Goal: Information Seeking & Learning: Learn about a topic

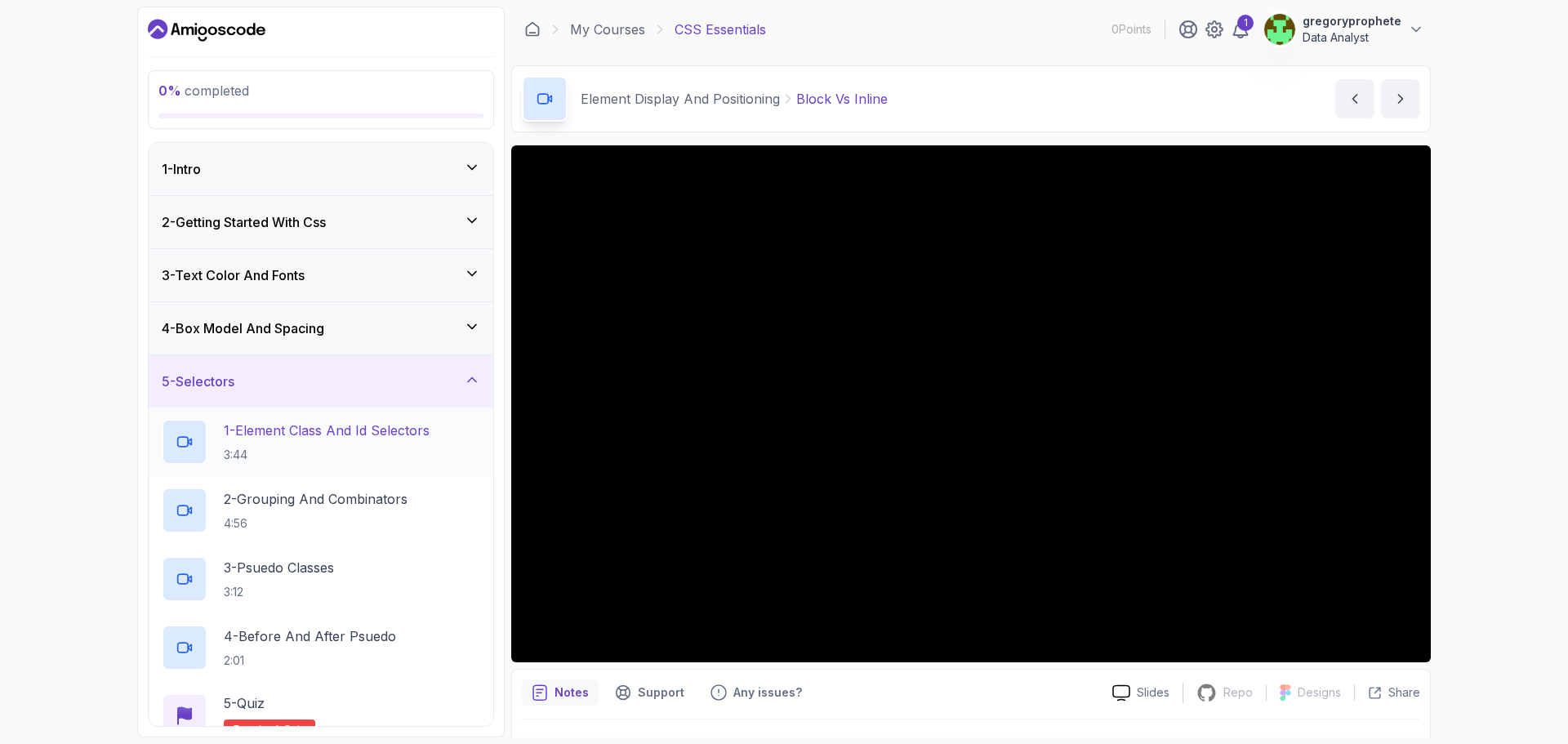
click at [330, 433] on p "1 - Element Class And Id Selectors" at bounding box center [326, 430] width 206 height 19
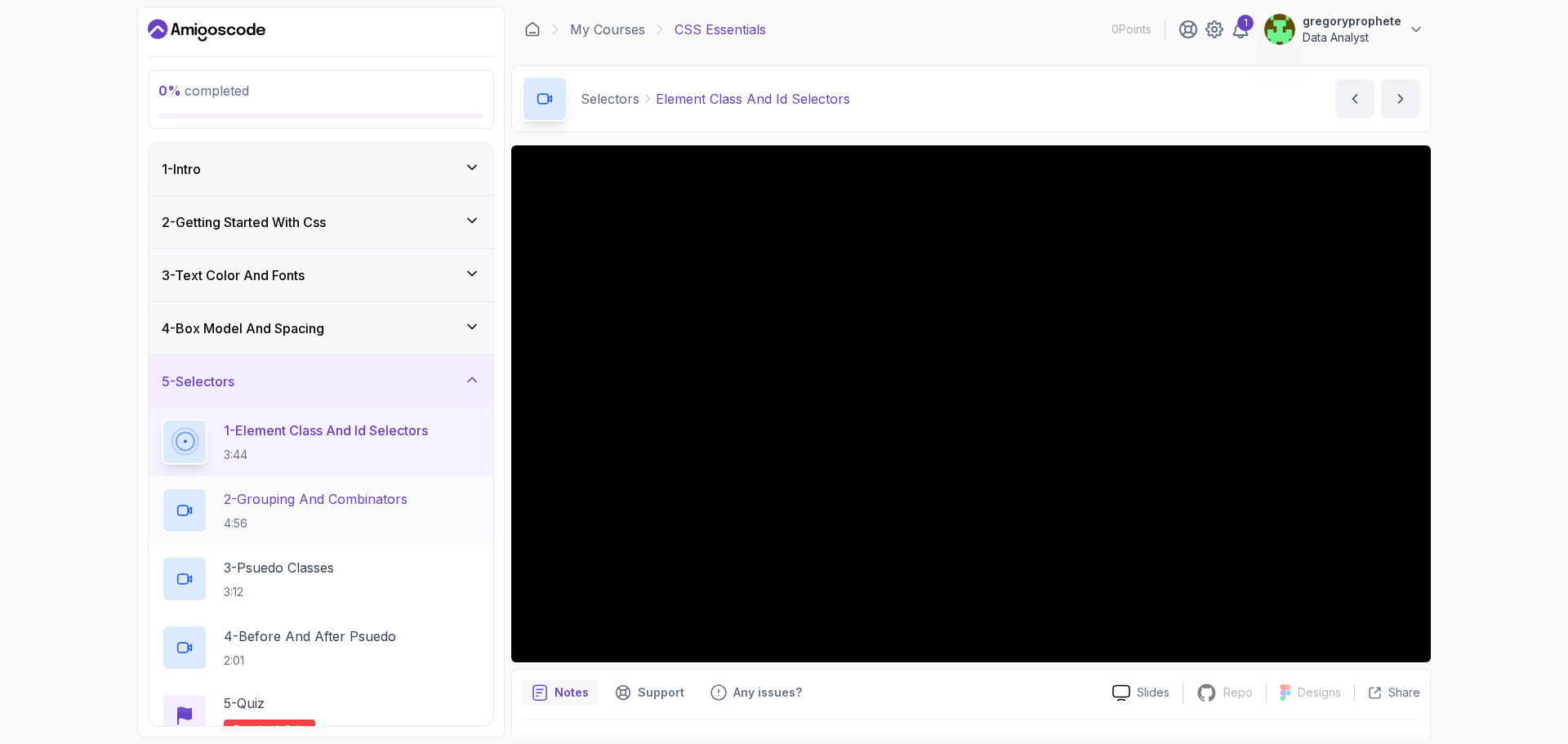
click at [302, 512] on h2 "2 - Grouping And Combinators 4:56" at bounding box center [315, 510] width 184 height 43
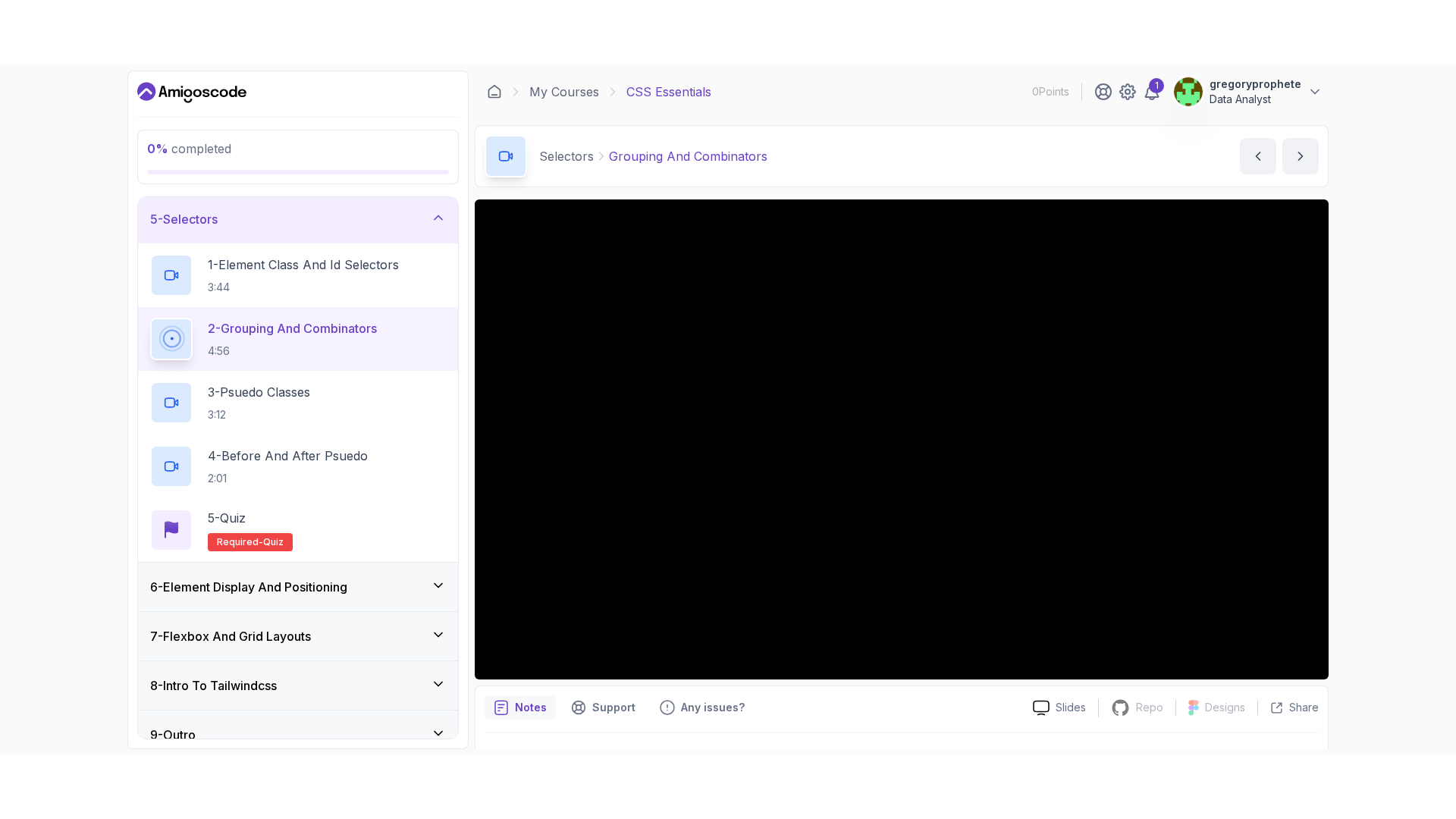
scroll to position [220, 0]
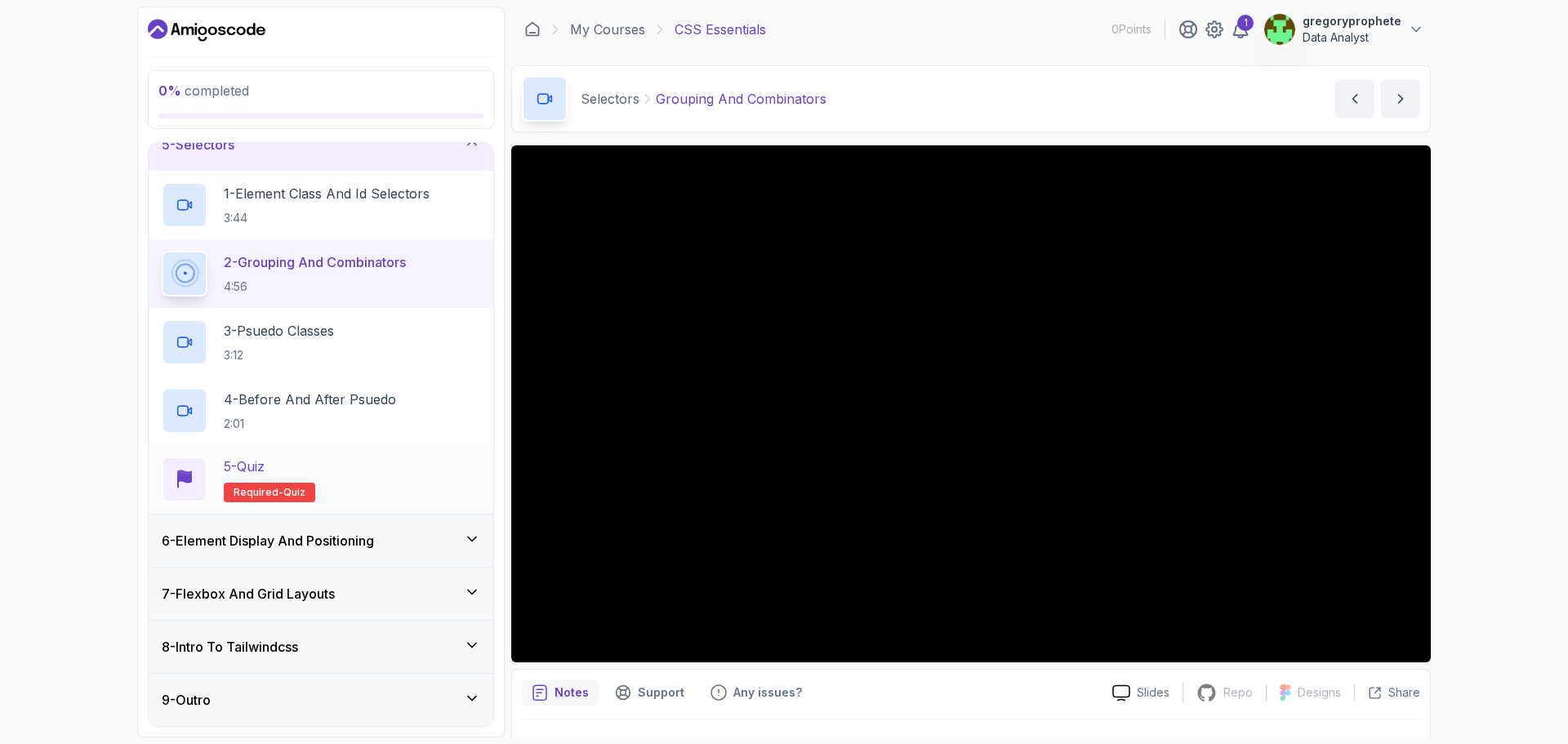
click at [317, 481] on div "5 - Quiz Required- quiz" at bounding box center [320, 479] width 318 height 45
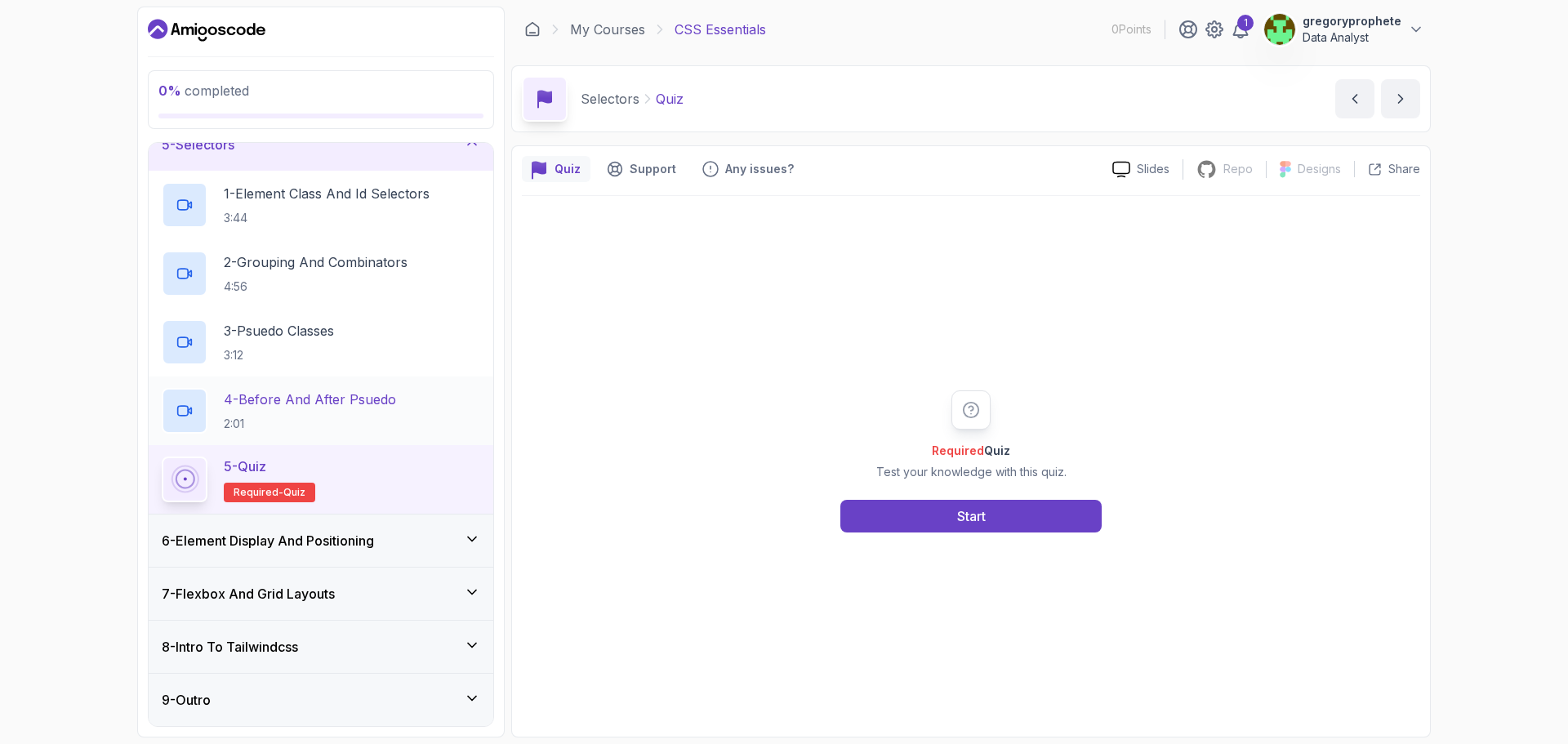
click at [312, 424] on p "2:01" at bounding box center [309, 423] width 172 height 17
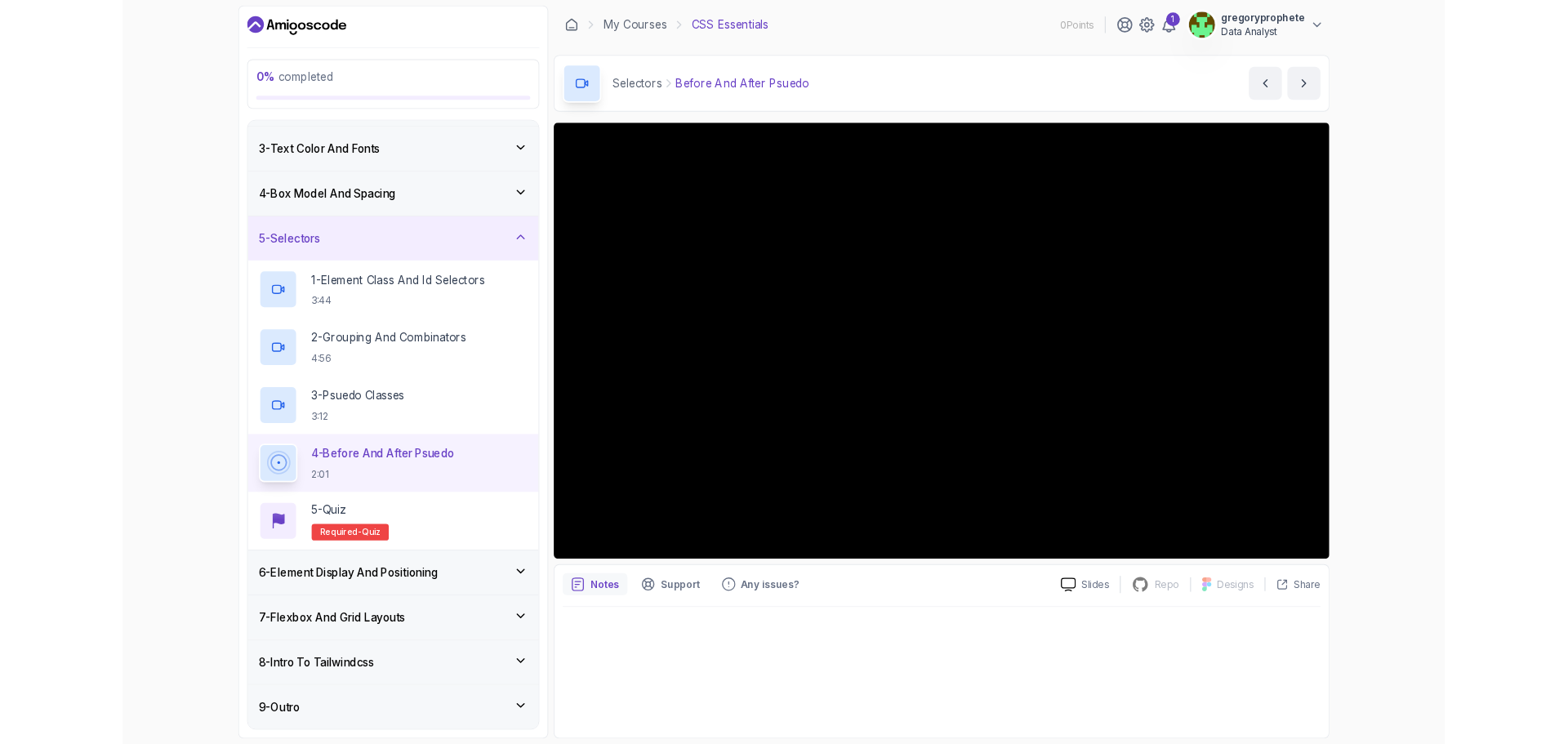
scroll to position [236, 0]
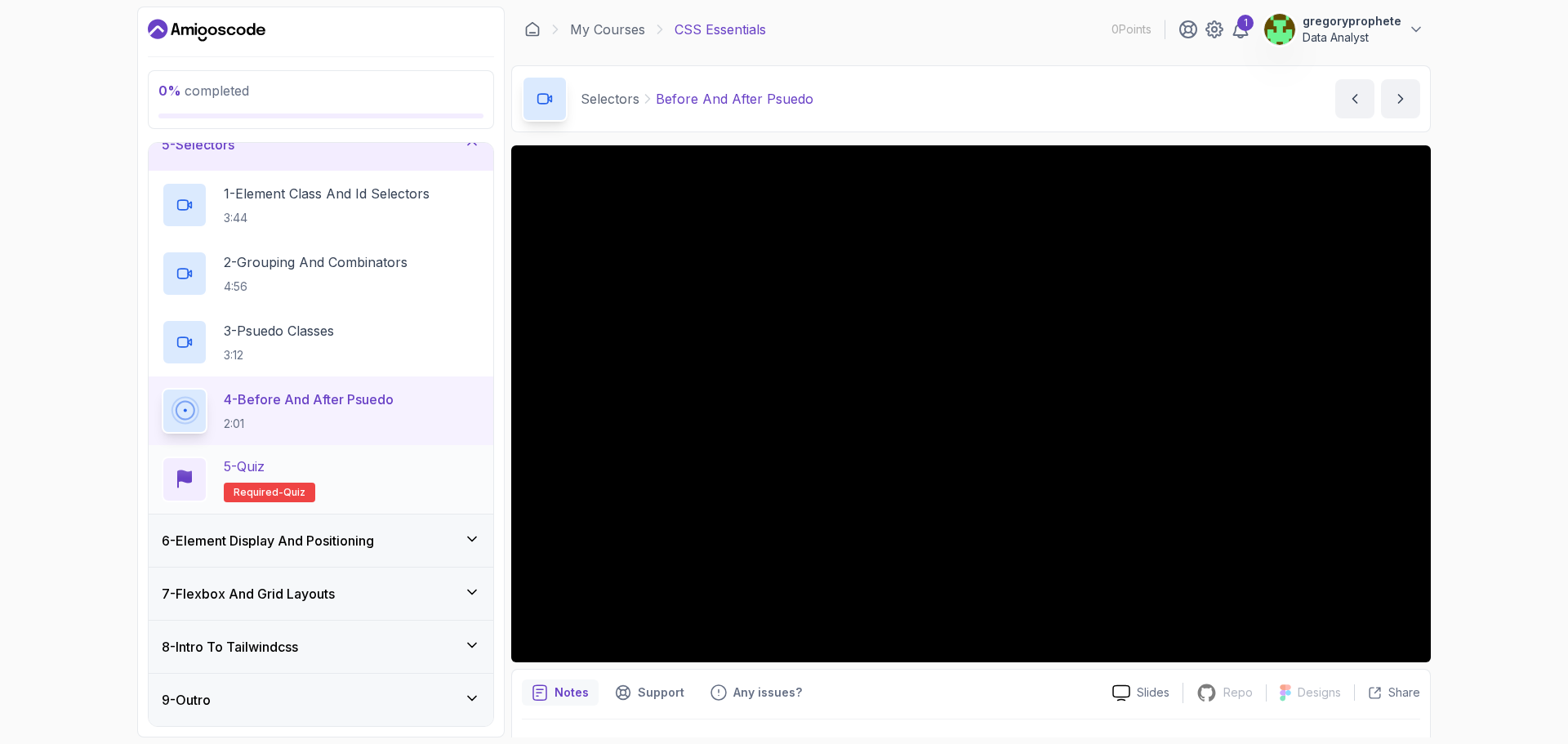
click at [287, 472] on div "5 - Quiz" at bounding box center [269, 466] width 92 height 19
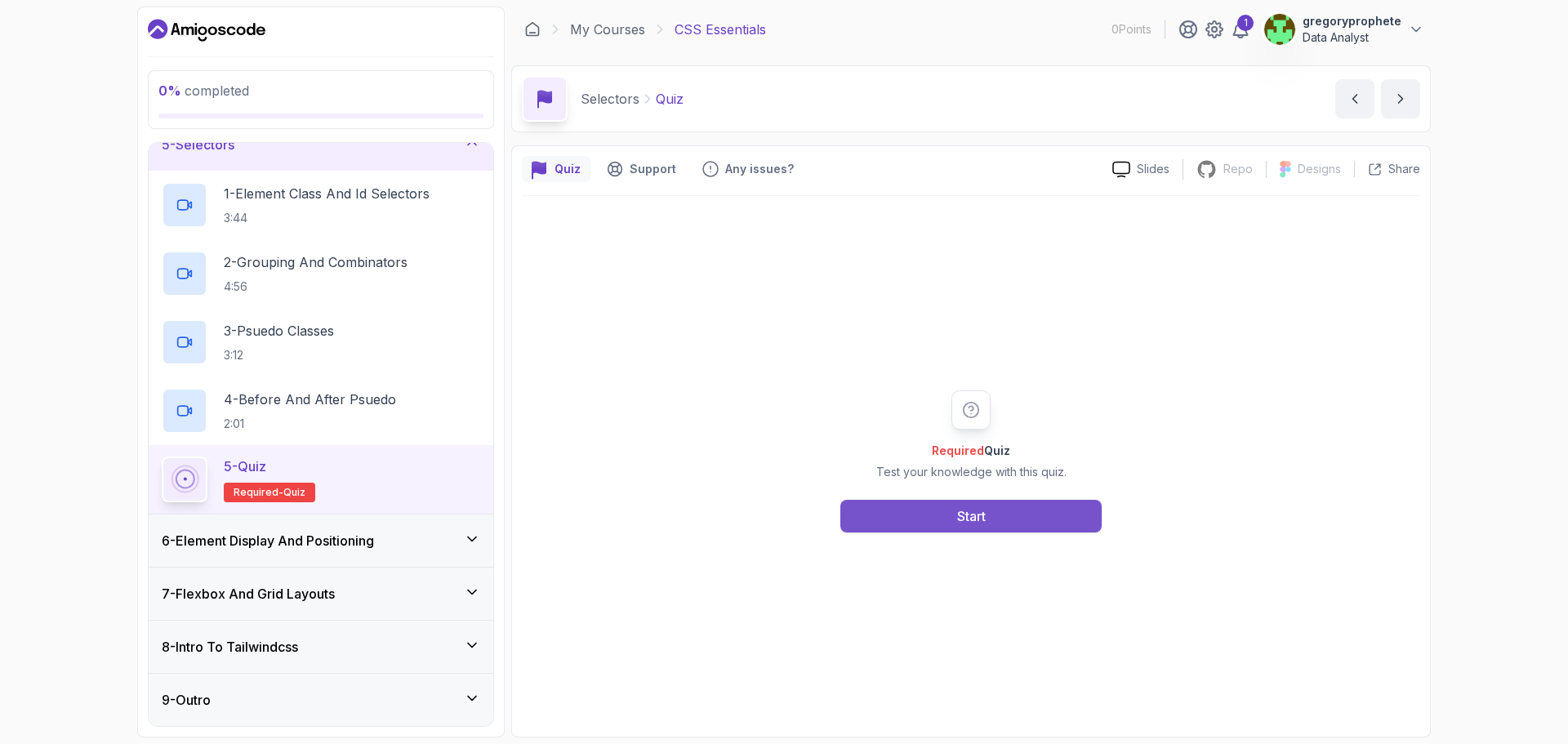
click at [971, 520] on div "Start" at bounding box center [971, 515] width 29 height 19
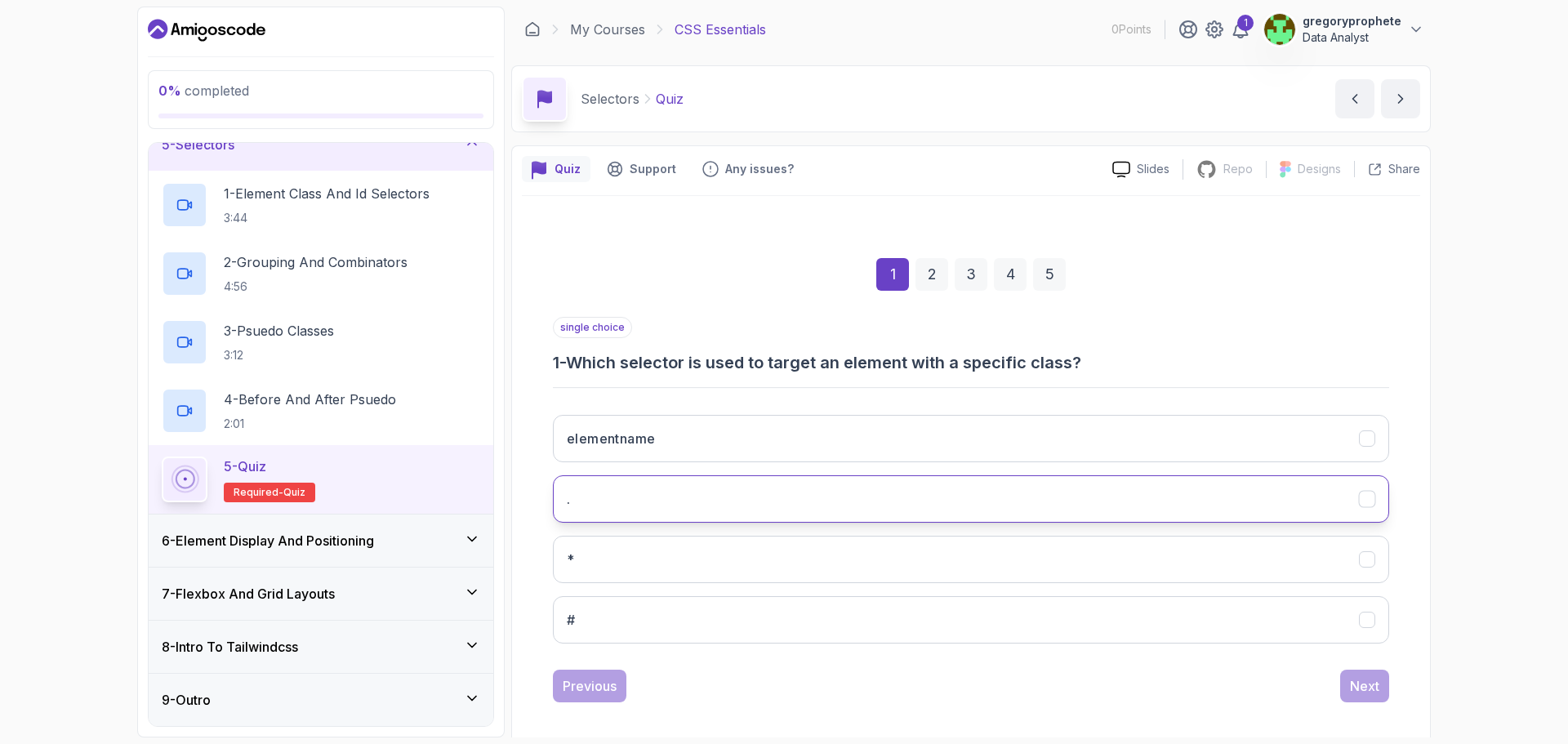
click at [643, 495] on button "." at bounding box center [971, 499] width 836 height 47
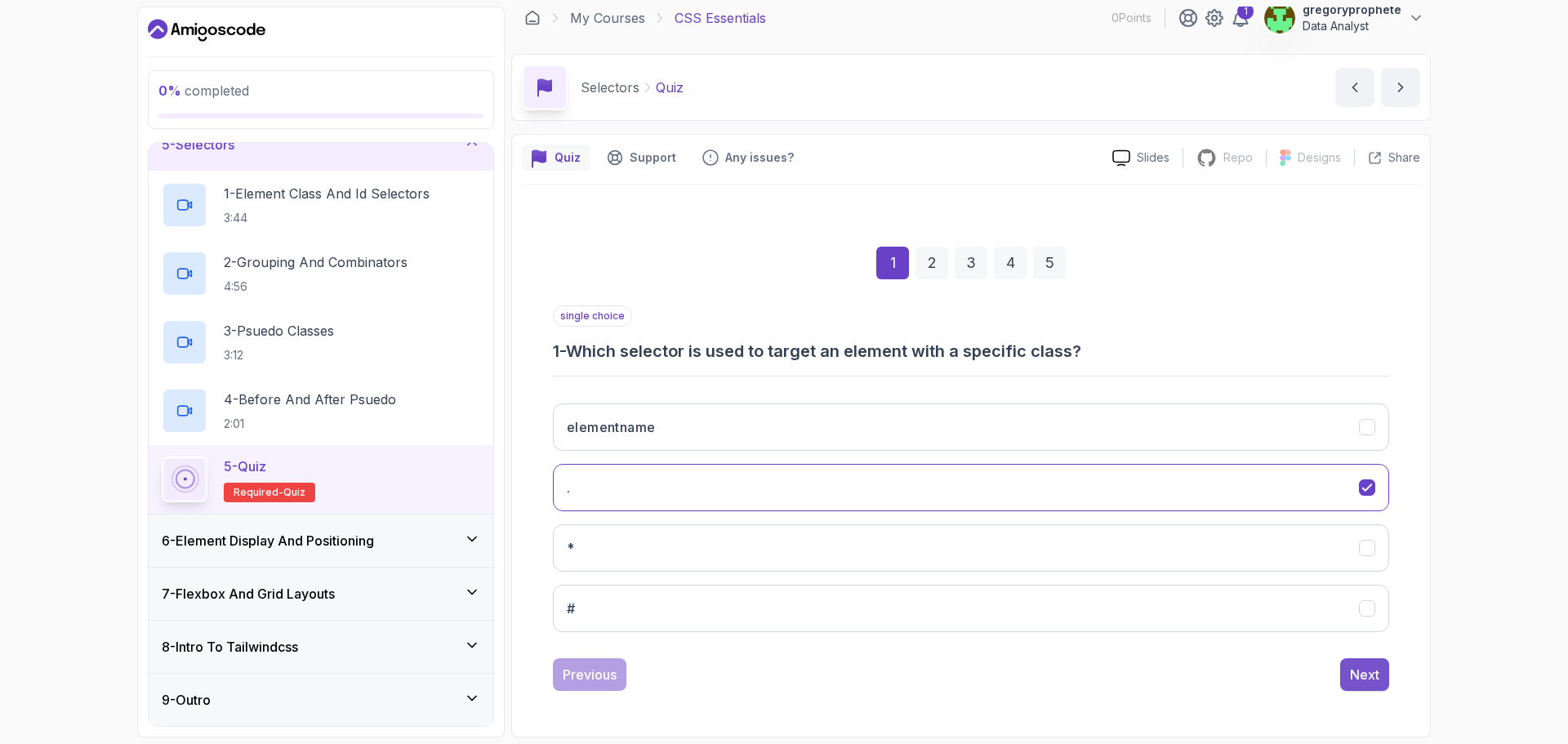
click at [1367, 674] on div "Next" at bounding box center [1365, 674] width 30 height 19
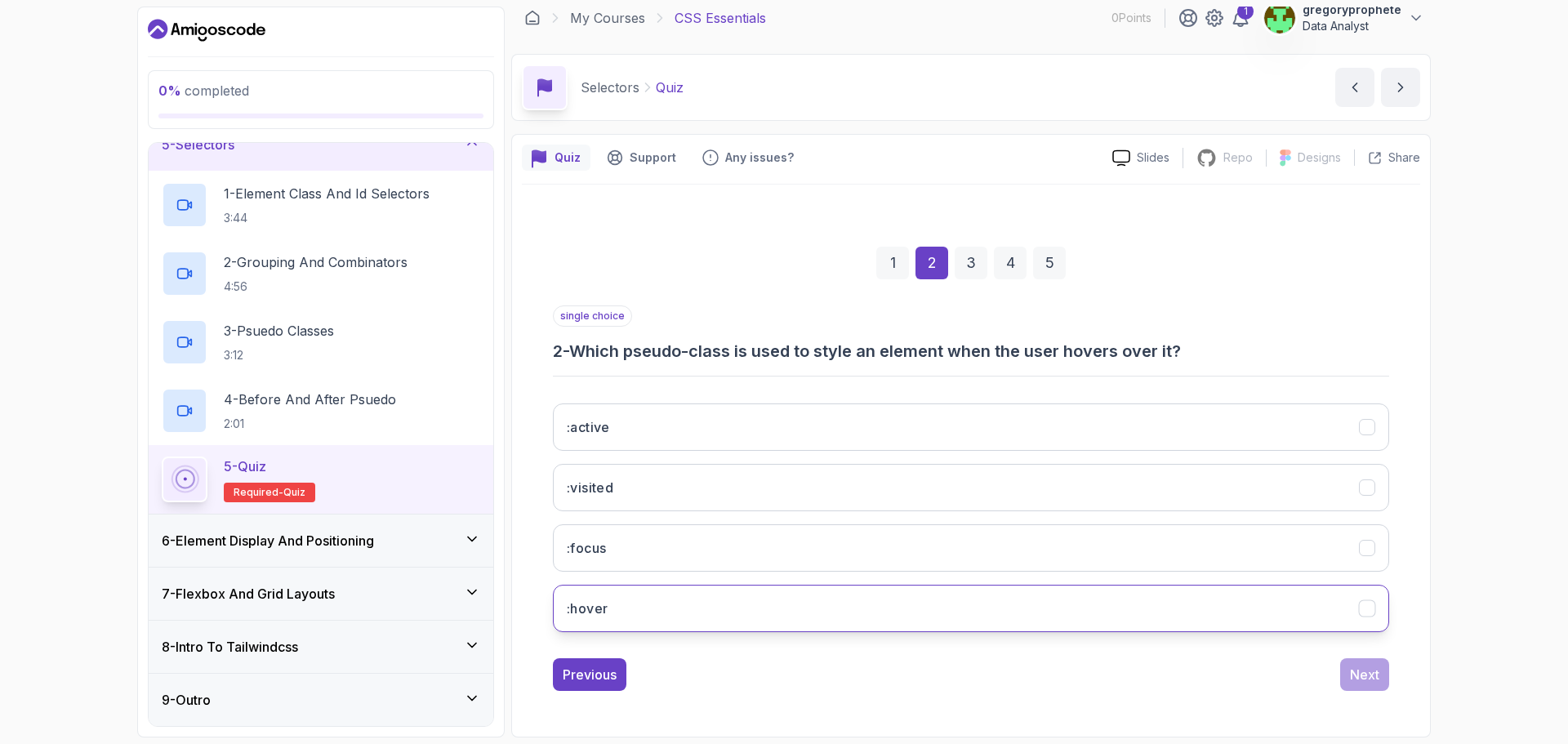
click at [635, 604] on button ":hover" at bounding box center [971, 608] width 836 height 47
drag, startPoint x: 1359, startPoint y: 673, endPoint x: 1351, endPoint y: 674, distance: 8.1
click at [1358, 673] on div "Next" at bounding box center [1365, 674] width 30 height 19
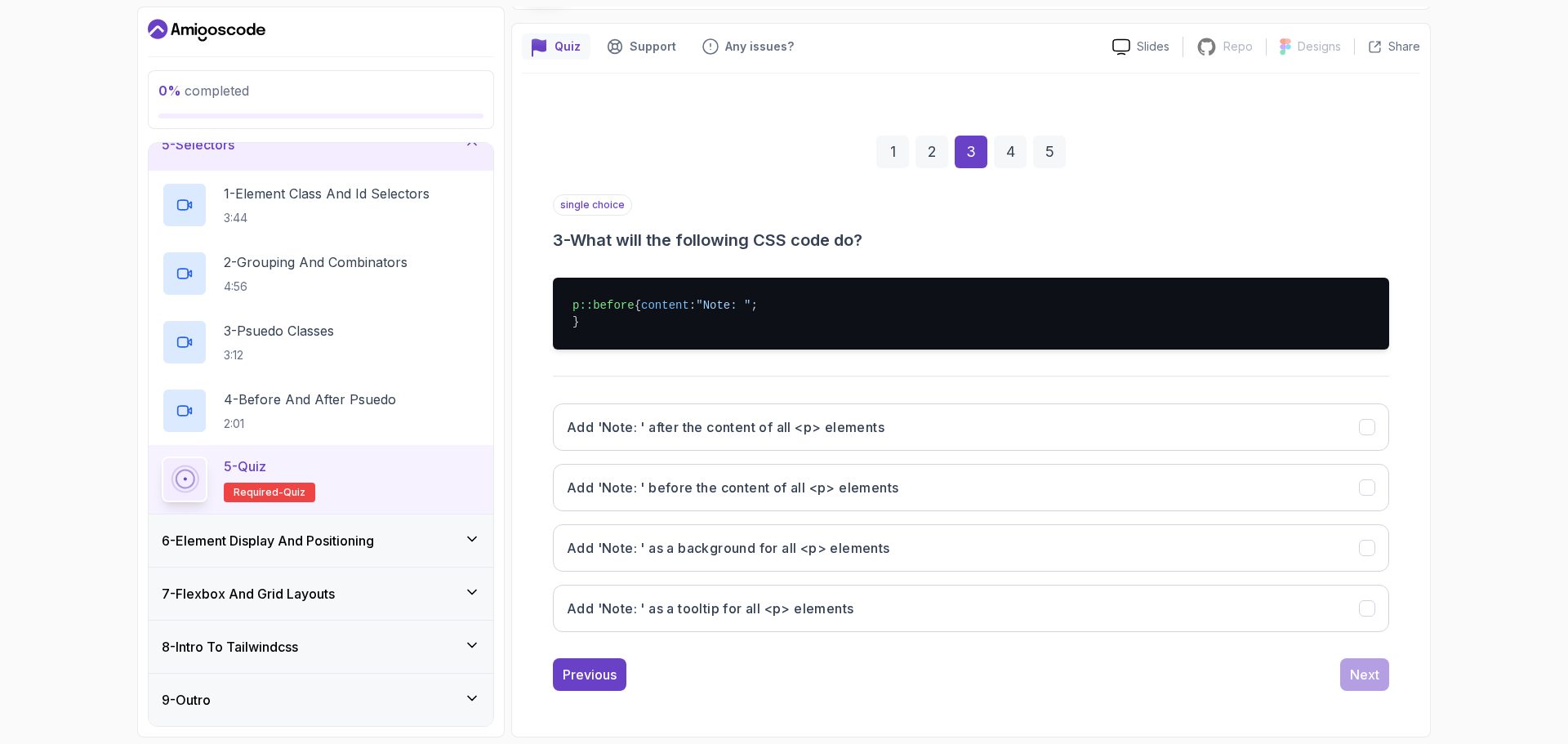
scroll to position [139, 0]
click at [772, 483] on h3 "Add 'Note: ' before the content of all <p> elements" at bounding box center [733, 487] width 332 height 19
click at [1368, 681] on div "Next" at bounding box center [1365, 674] width 30 height 19
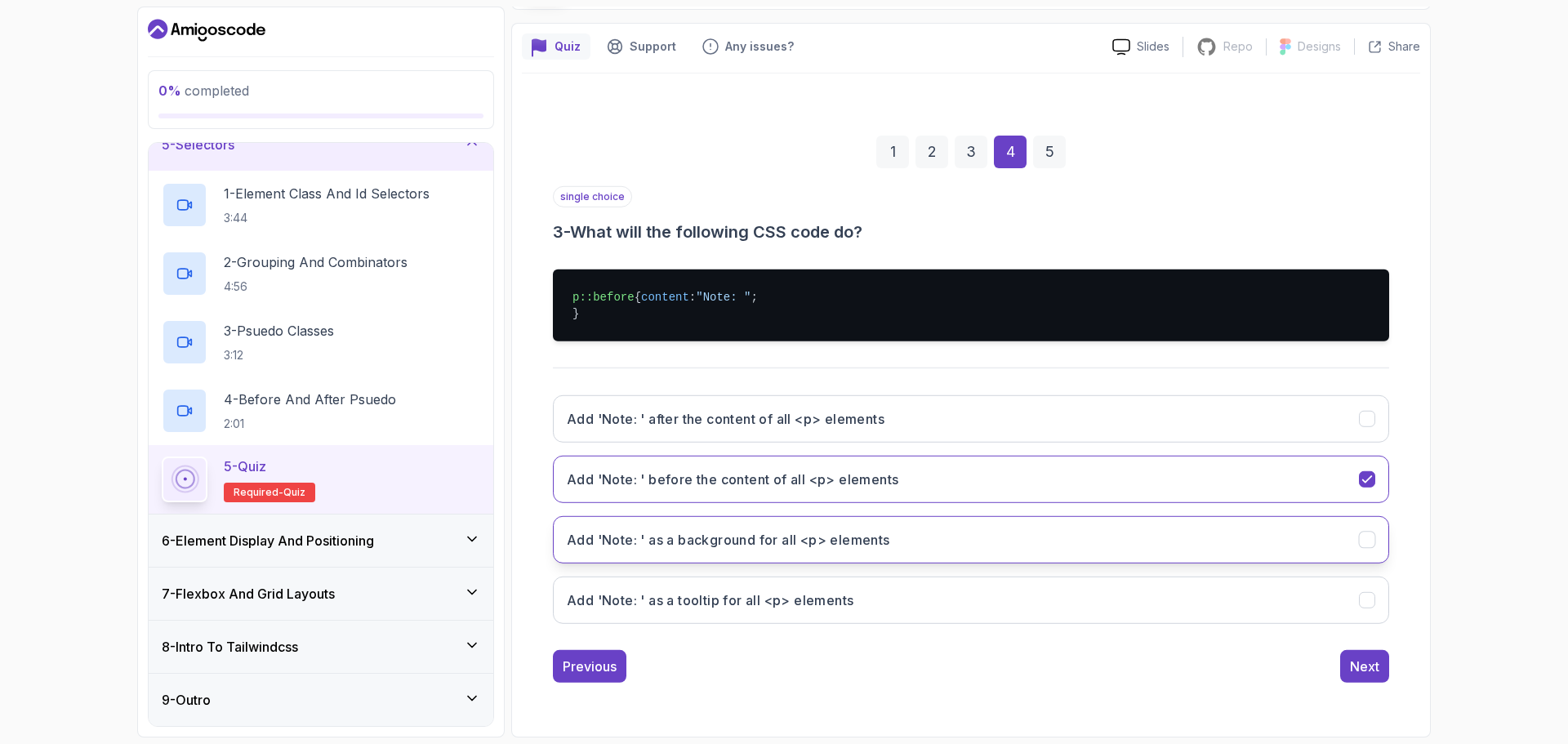
scroll to position [11, 0]
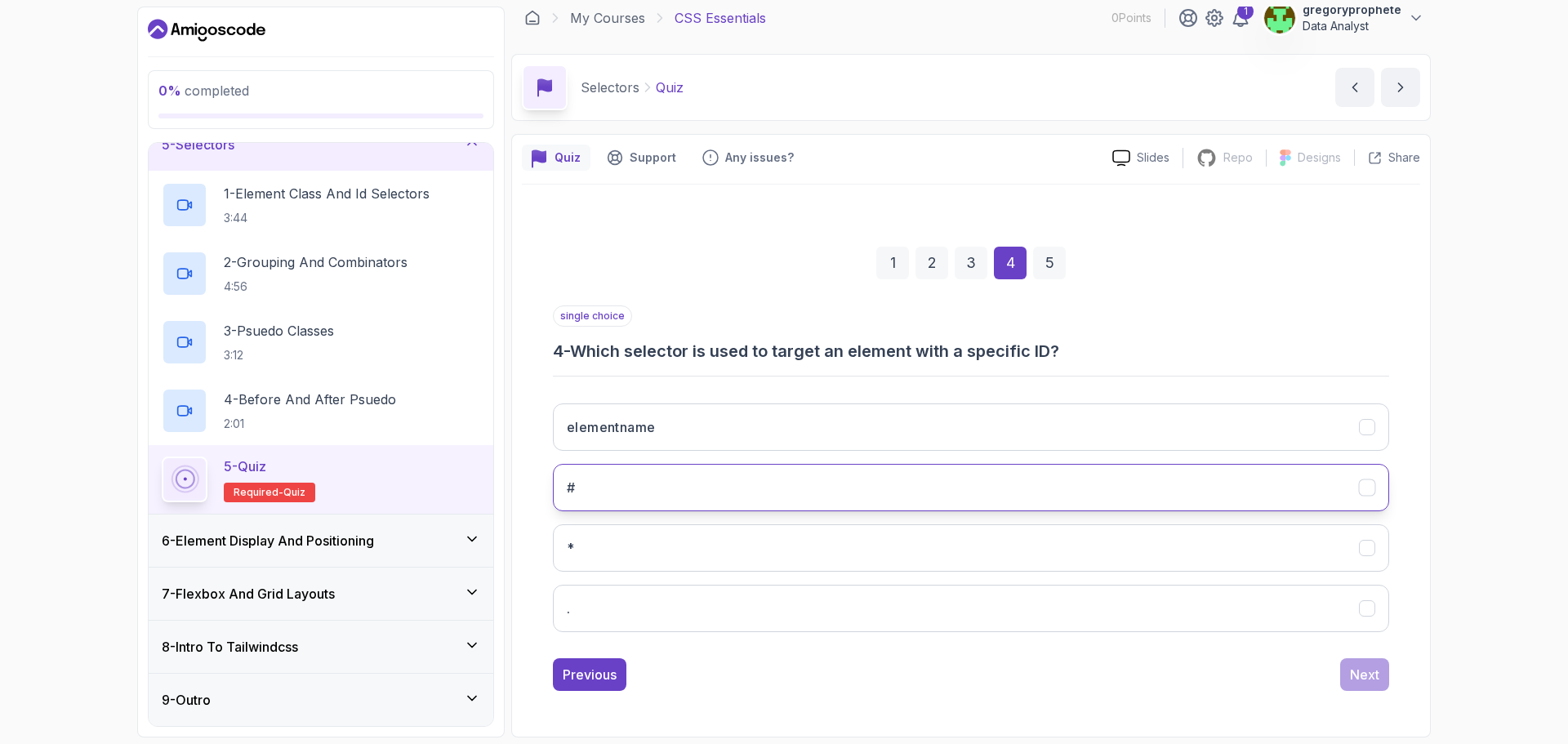
click at [659, 497] on button "#" at bounding box center [971, 488] width 836 height 47
click at [1359, 674] on div "Next" at bounding box center [1365, 674] width 30 height 19
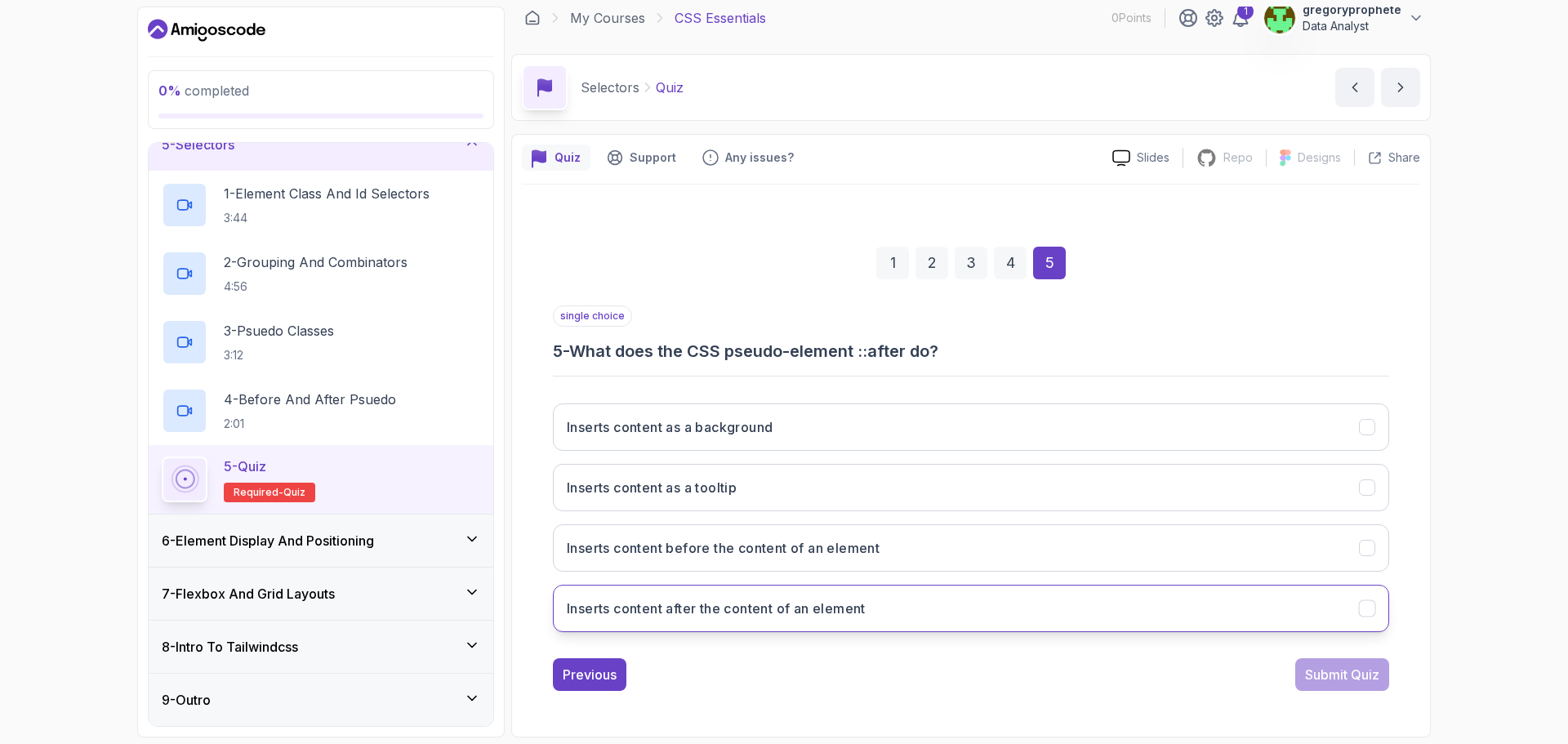
click at [722, 600] on h3 "Inserts content after the content of an element" at bounding box center [716, 608] width 299 height 19
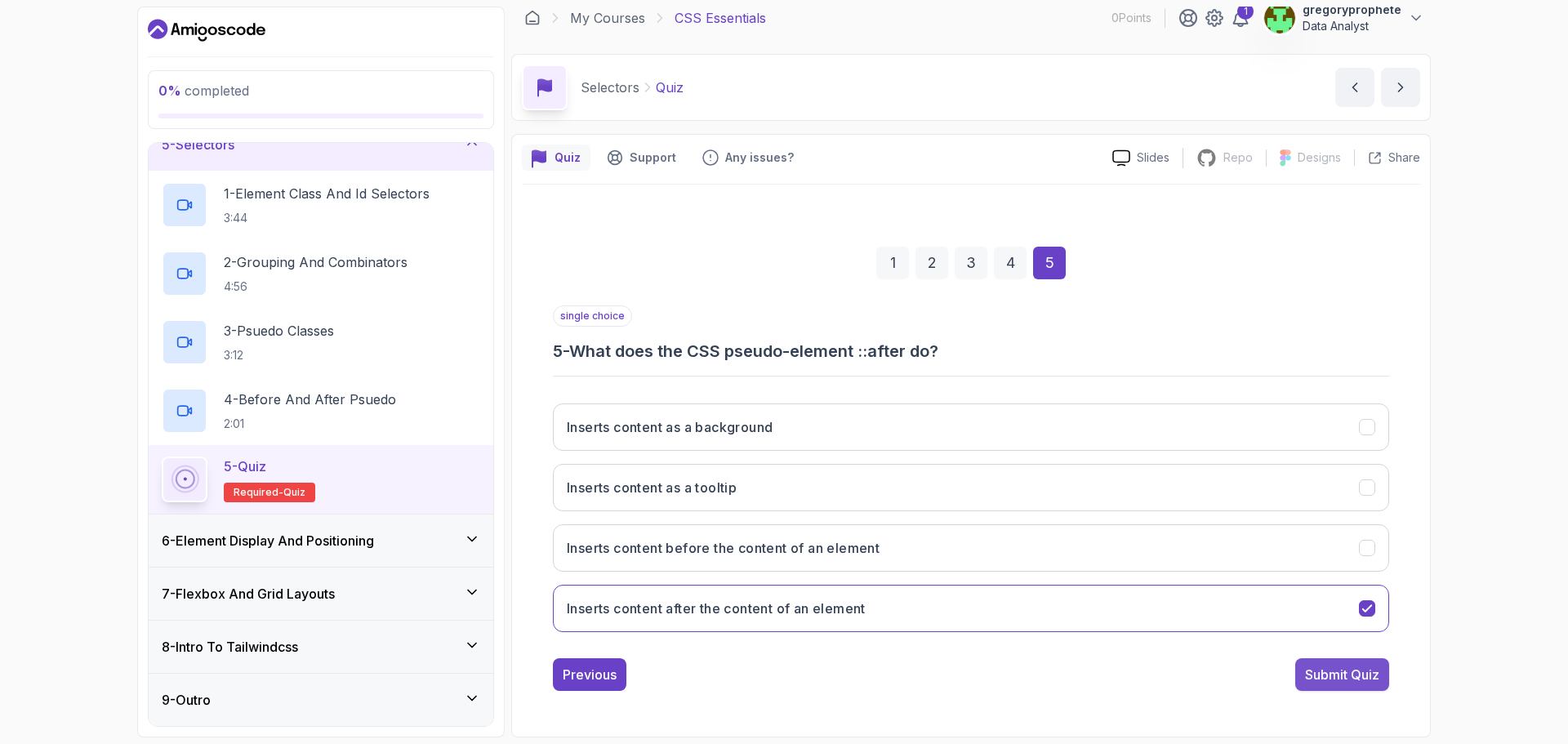
click at [1345, 682] on div "Submit Quiz" at bounding box center [1342, 674] width 74 height 19
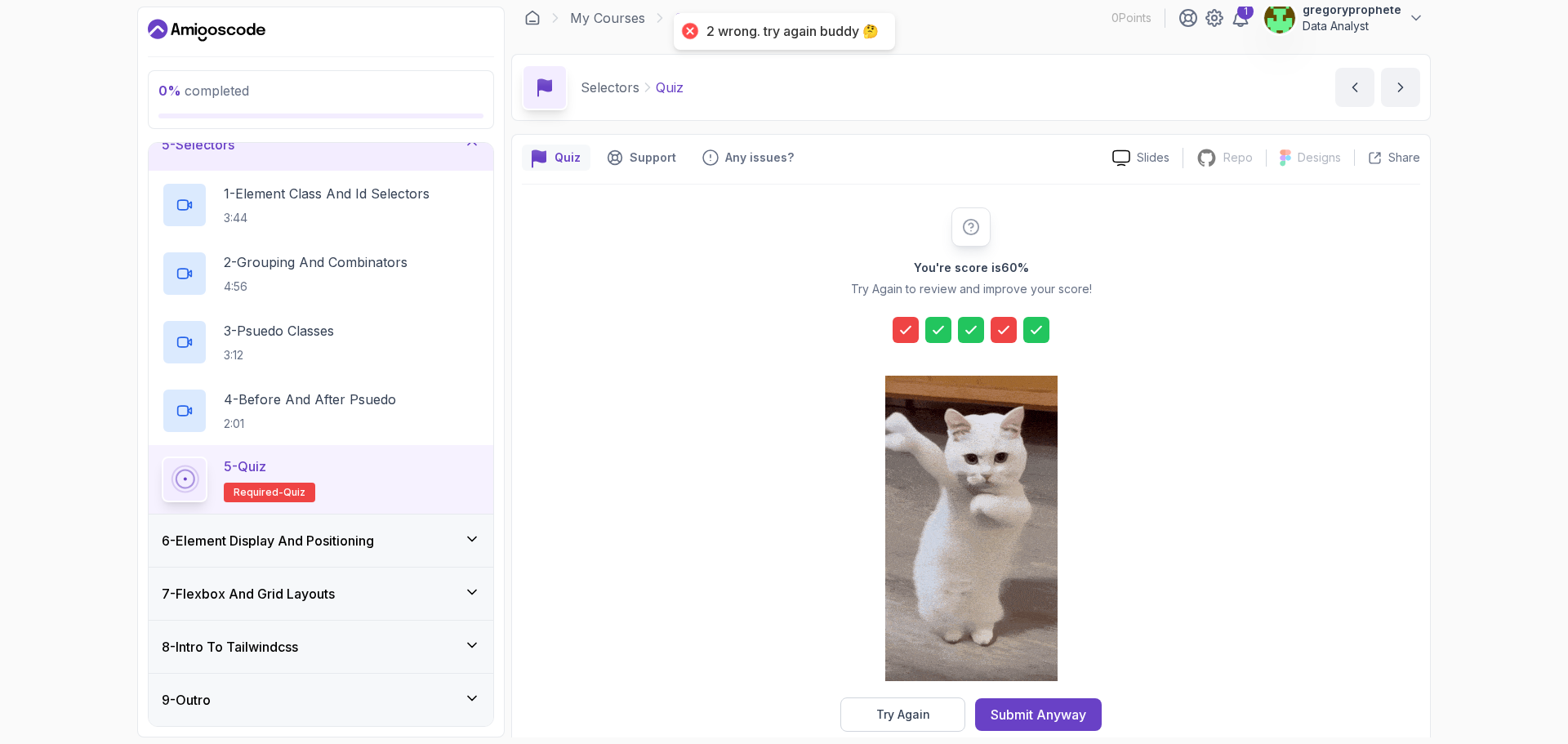
click at [1010, 336] on icon at bounding box center [1003, 330] width 17 height 17
click at [907, 334] on icon at bounding box center [906, 330] width 17 height 17
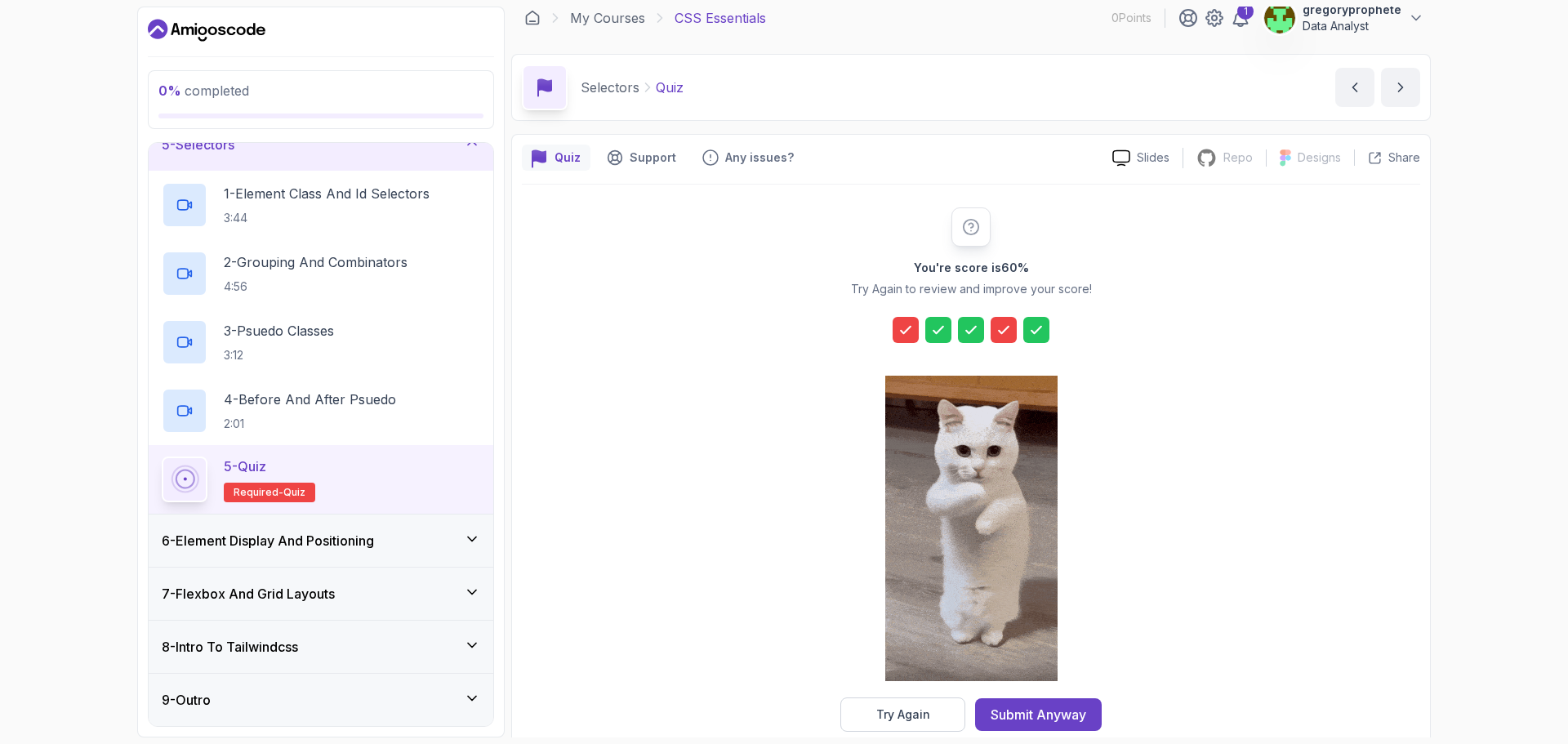
click at [902, 340] on div at bounding box center [906, 330] width 26 height 26
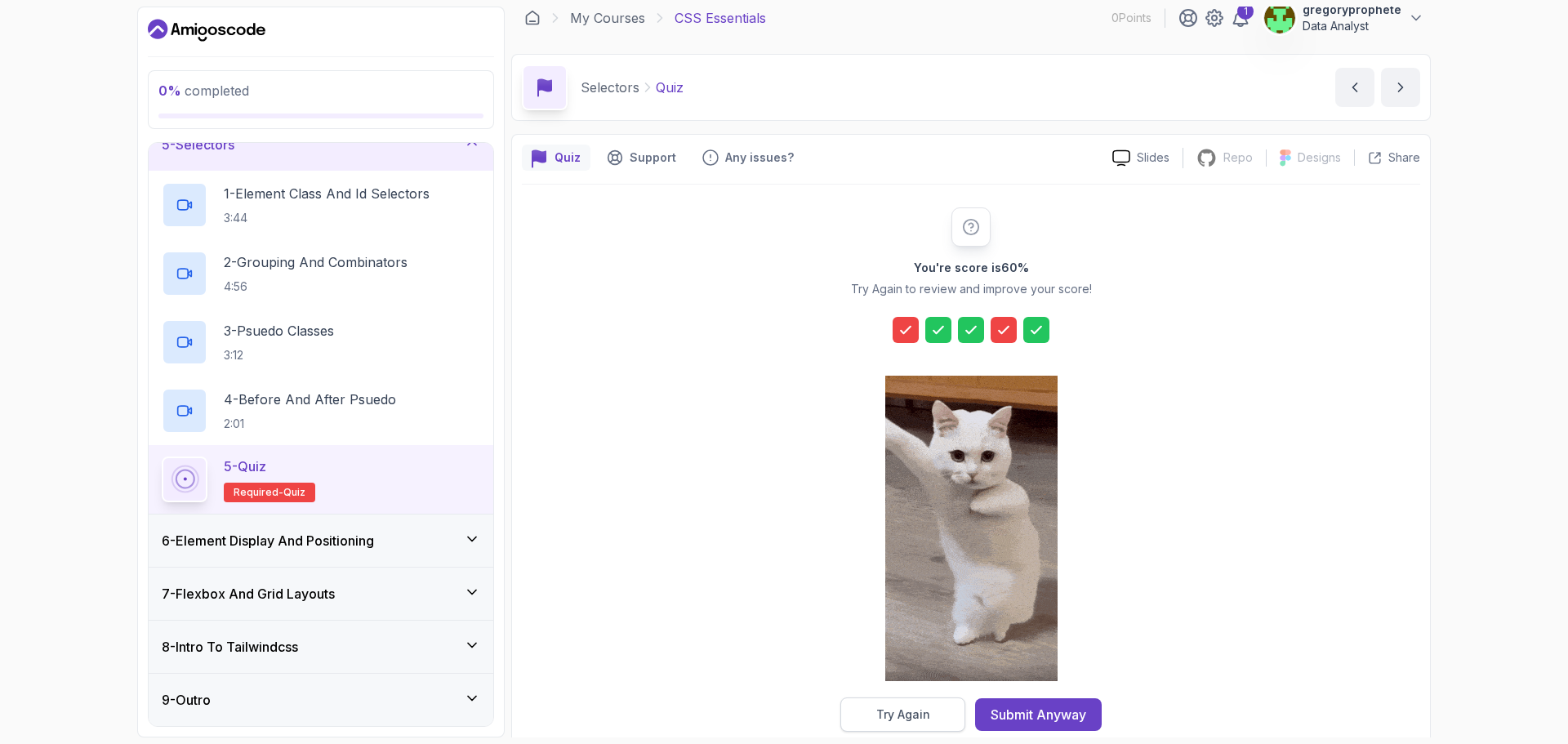
click at [916, 724] on button "Try Again" at bounding box center [902, 713] width 125 height 34
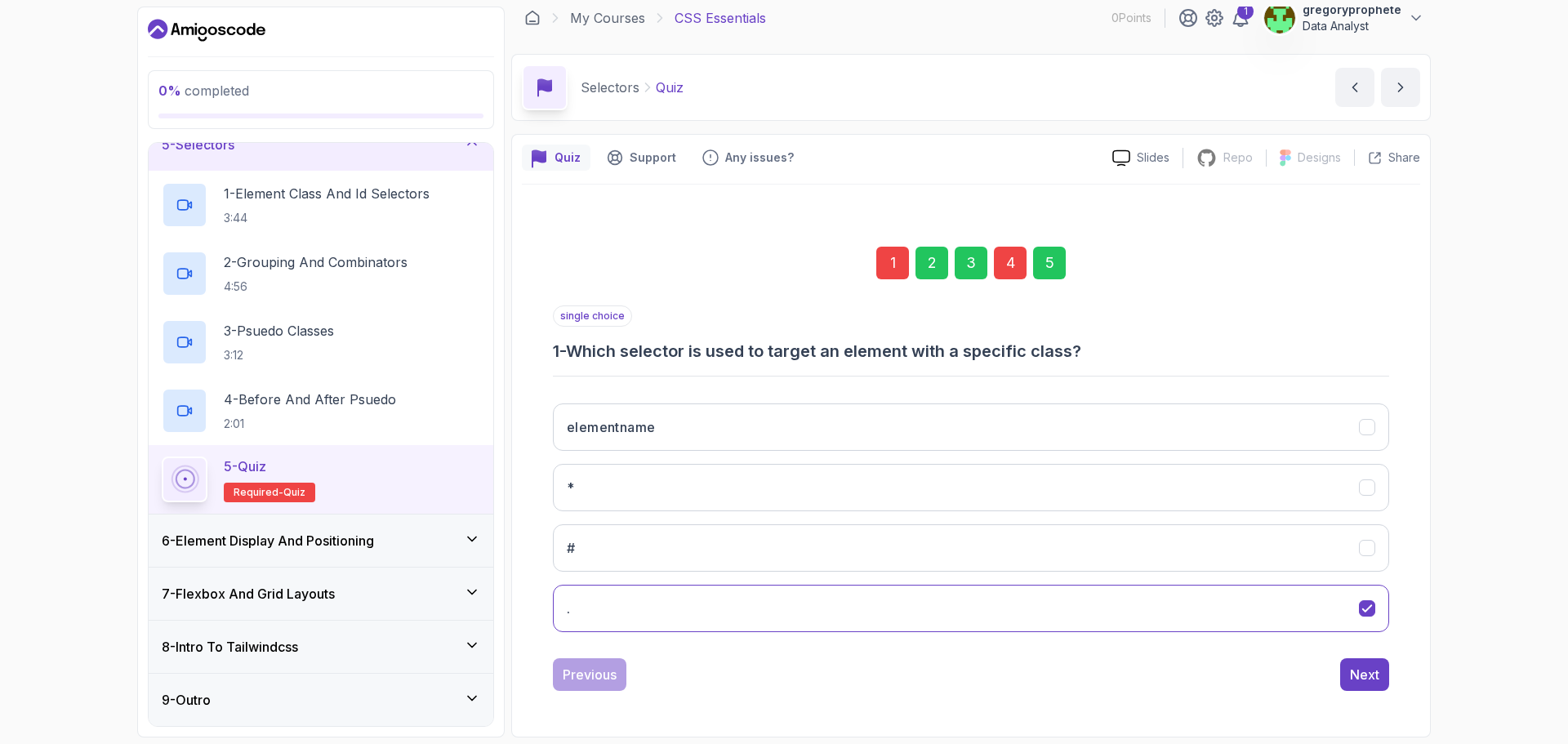
click at [891, 249] on div "1" at bounding box center [892, 263] width 32 height 32
click at [891, 256] on div "1" at bounding box center [892, 263] width 32 height 32
click at [699, 444] on button "elementname" at bounding box center [971, 427] width 836 height 47
click at [1373, 679] on div "Next" at bounding box center [1365, 674] width 30 height 19
click at [1382, 674] on button "Next" at bounding box center [1365, 673] width 49 height 32
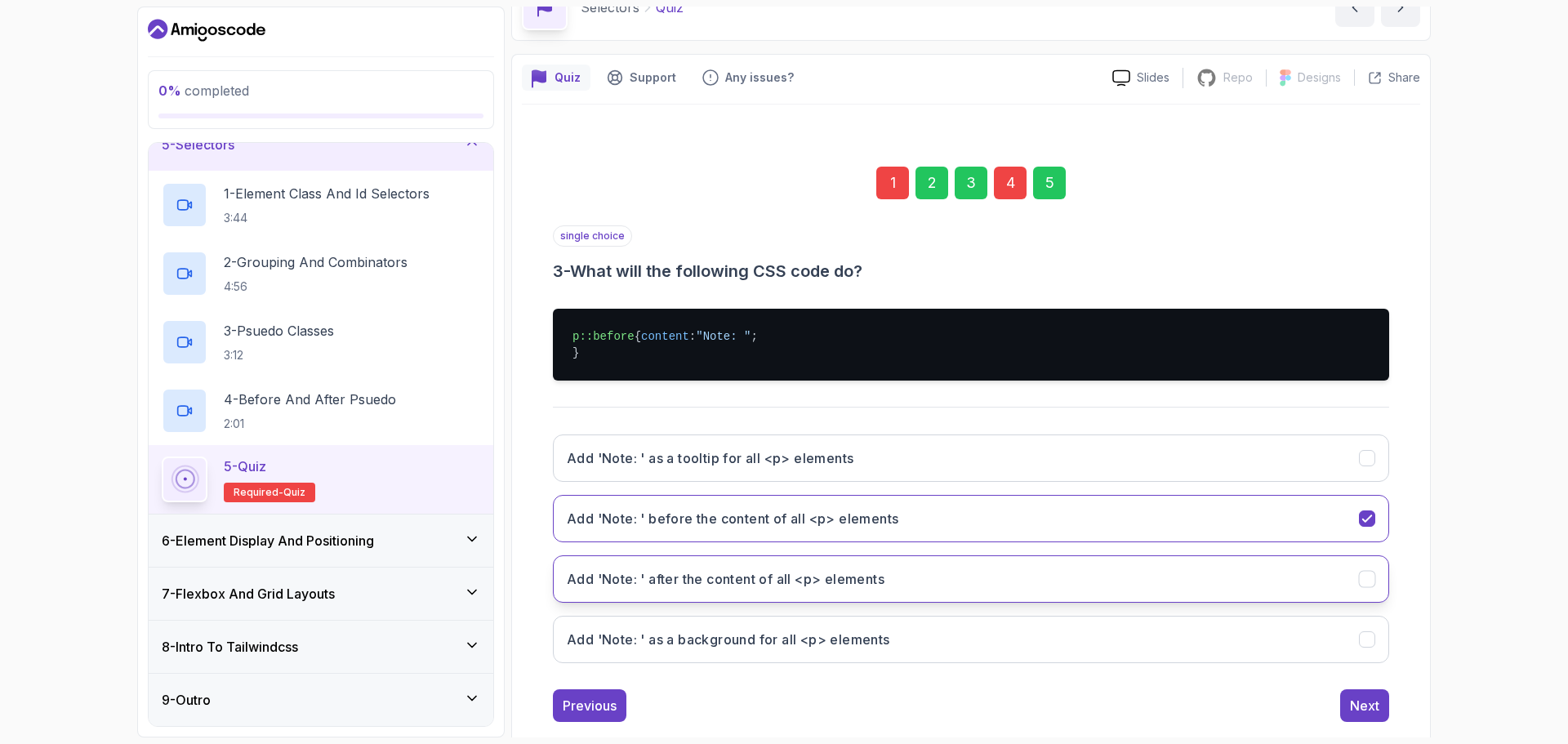
scroll to position [139, 0]
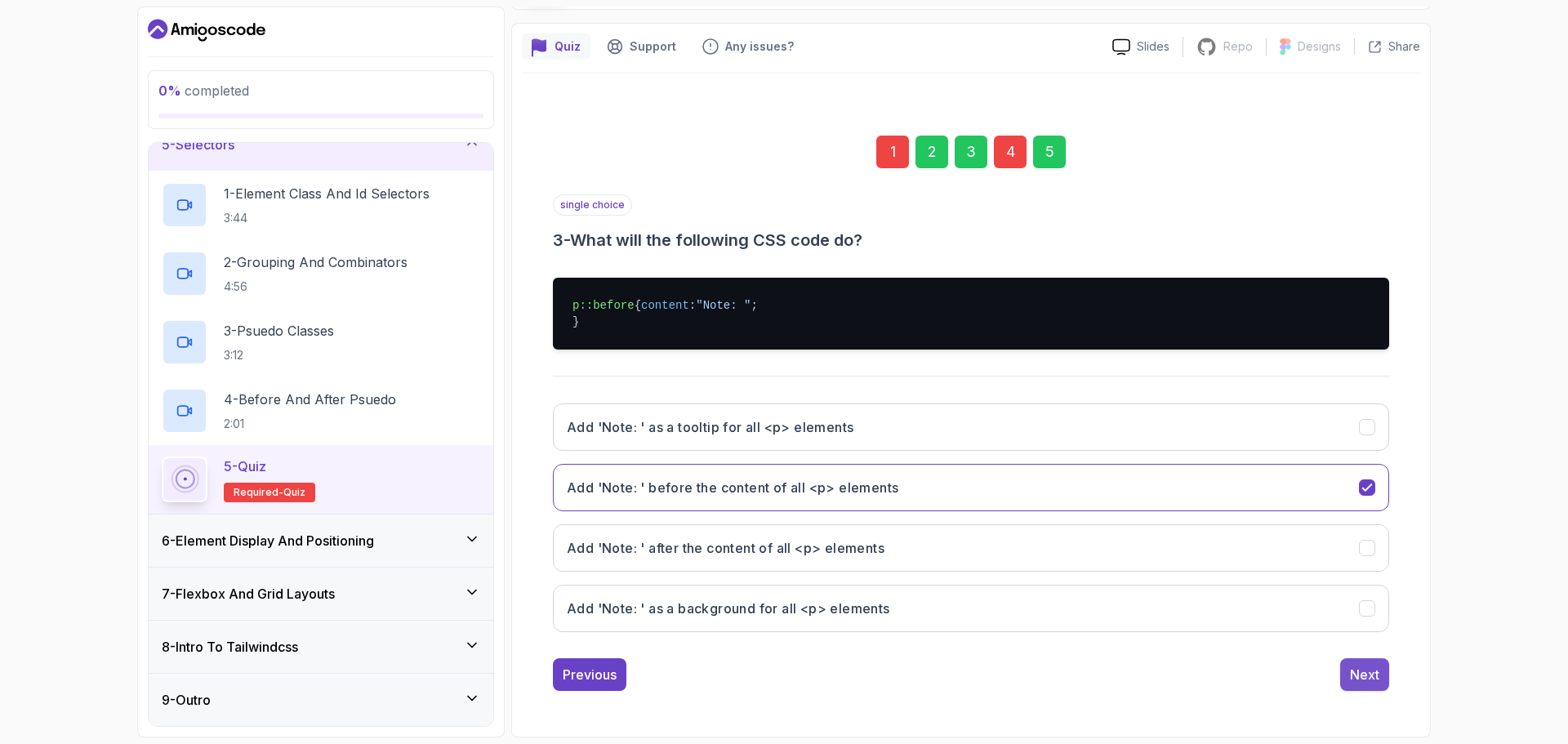
click at [1372, 684] on button "Next" at bounding box center [1365, 673] width 49 height 32
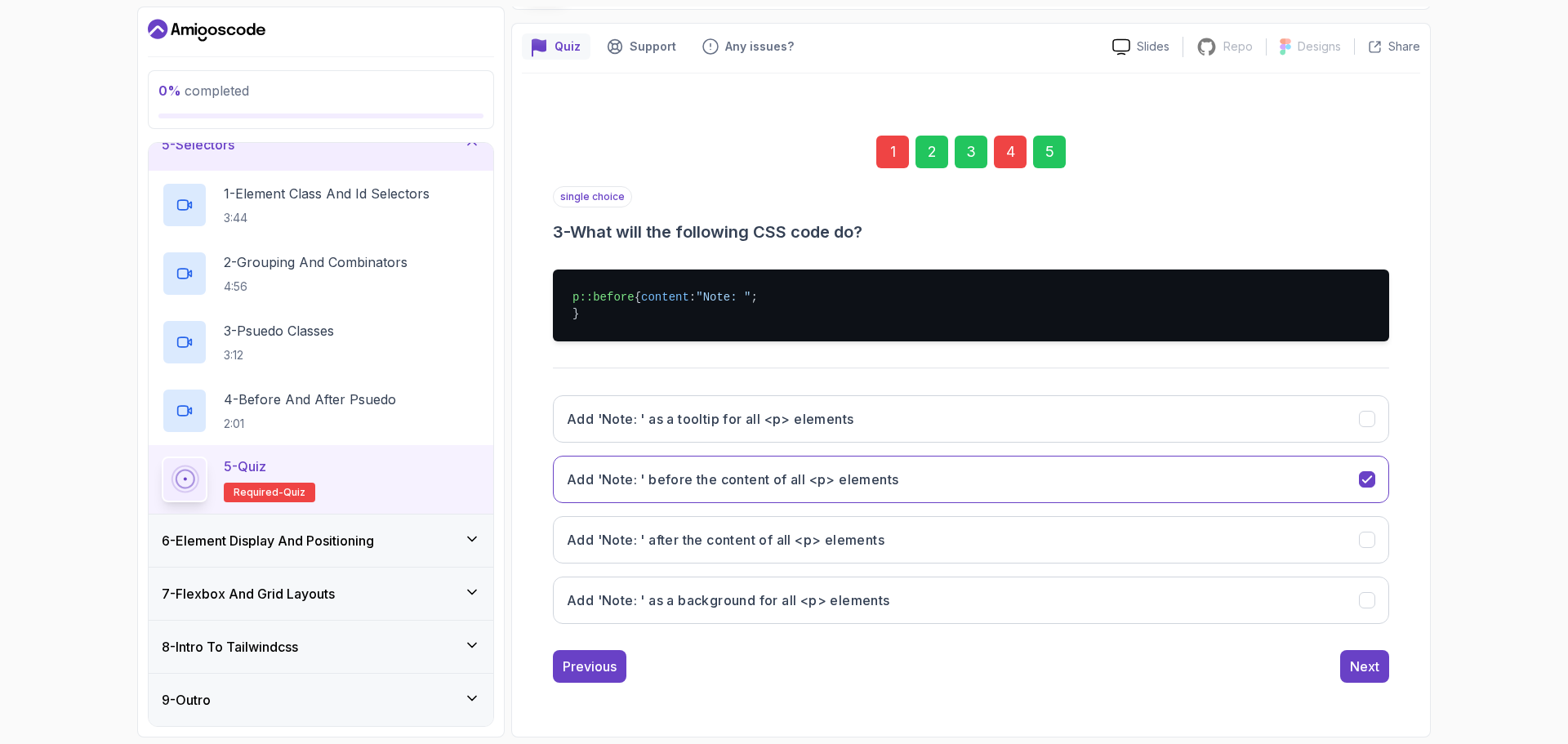
scroll to position [11, 0]
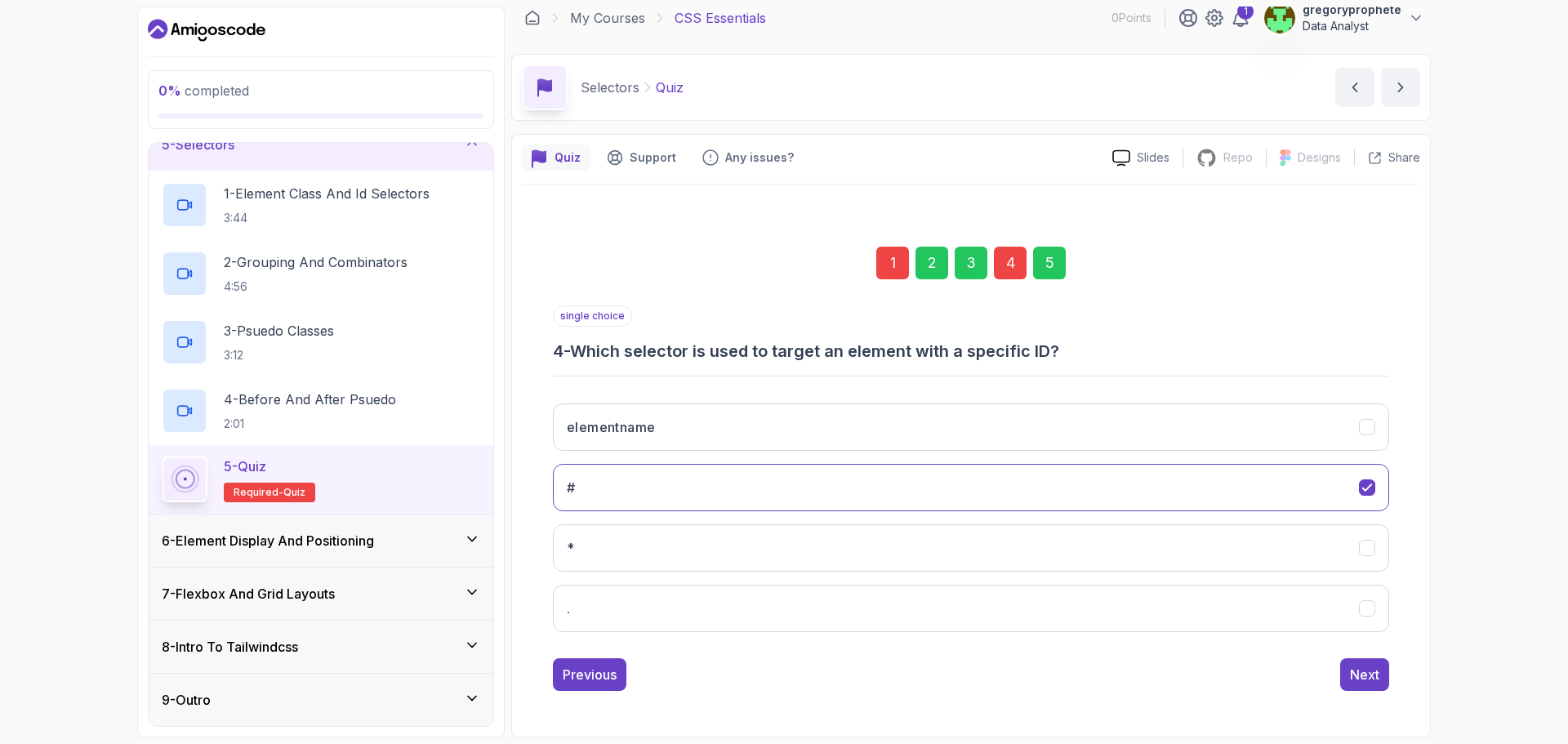
click at [1054, 263] on div "5" at bounding box center [1049, 263] width 32 height 32
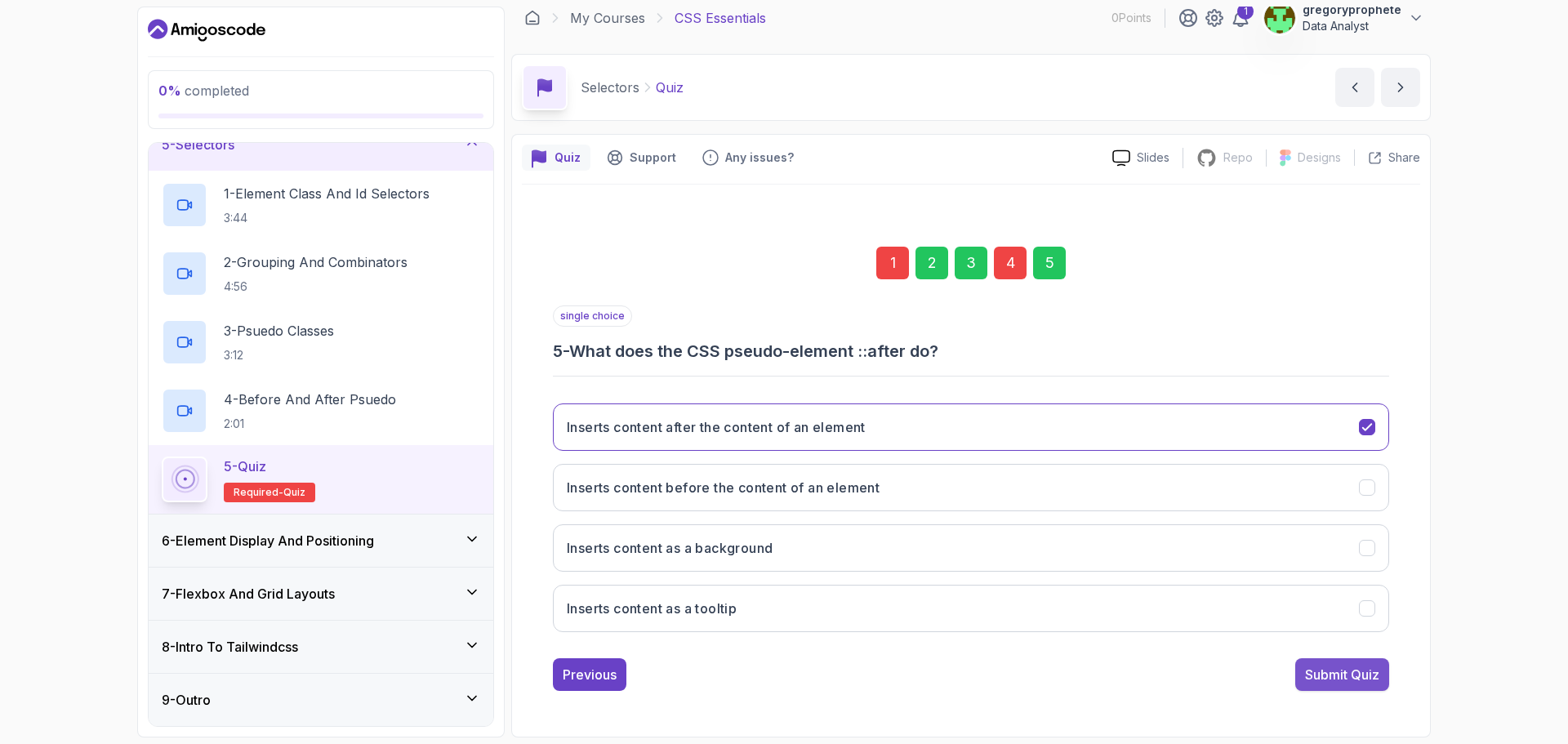
click at [1341, 684] on button "Submit Quiz" at bounding box center [1342, 673] width 94 height 32
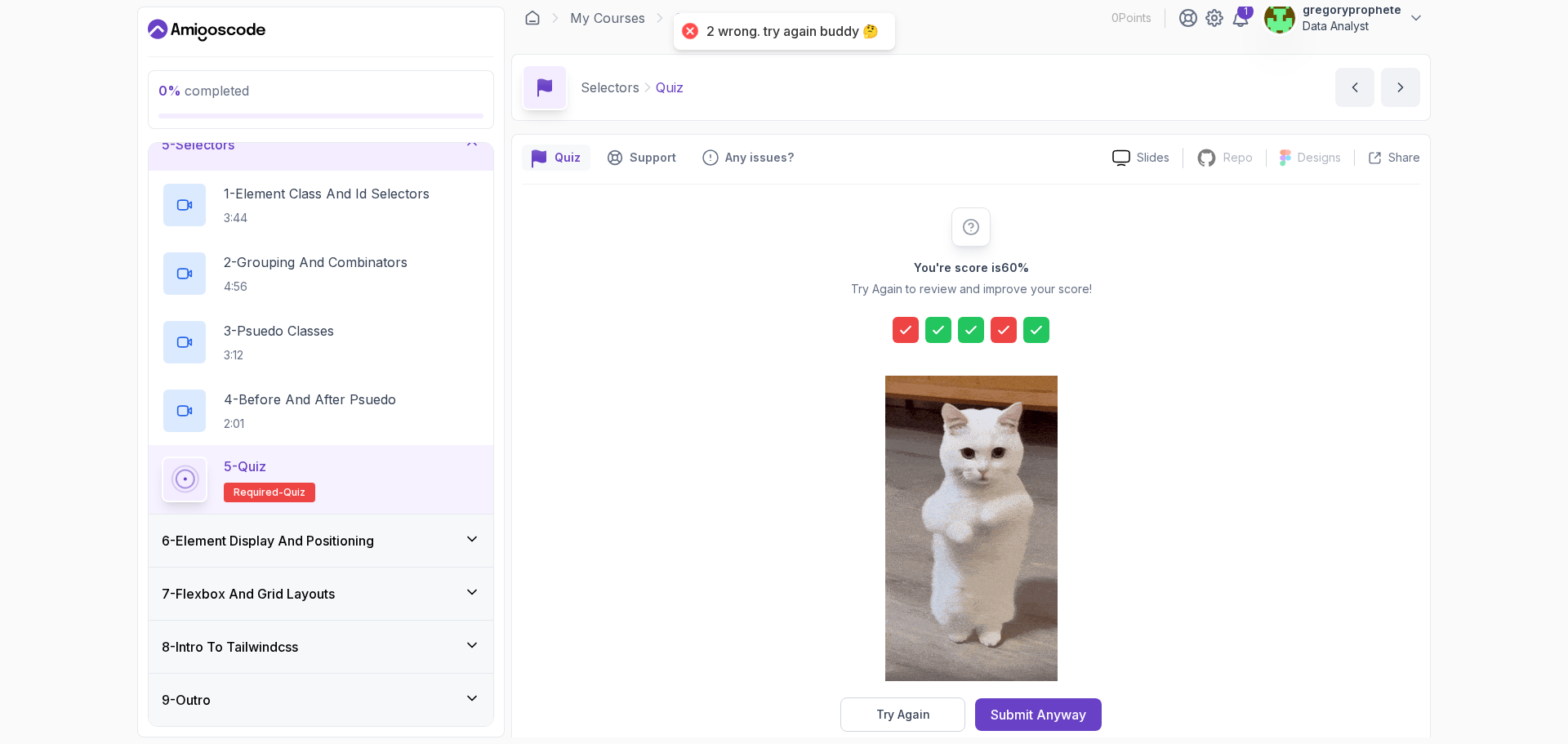
click at [907, 331] on icon at bounding box center [905, 329] width 10 height 6
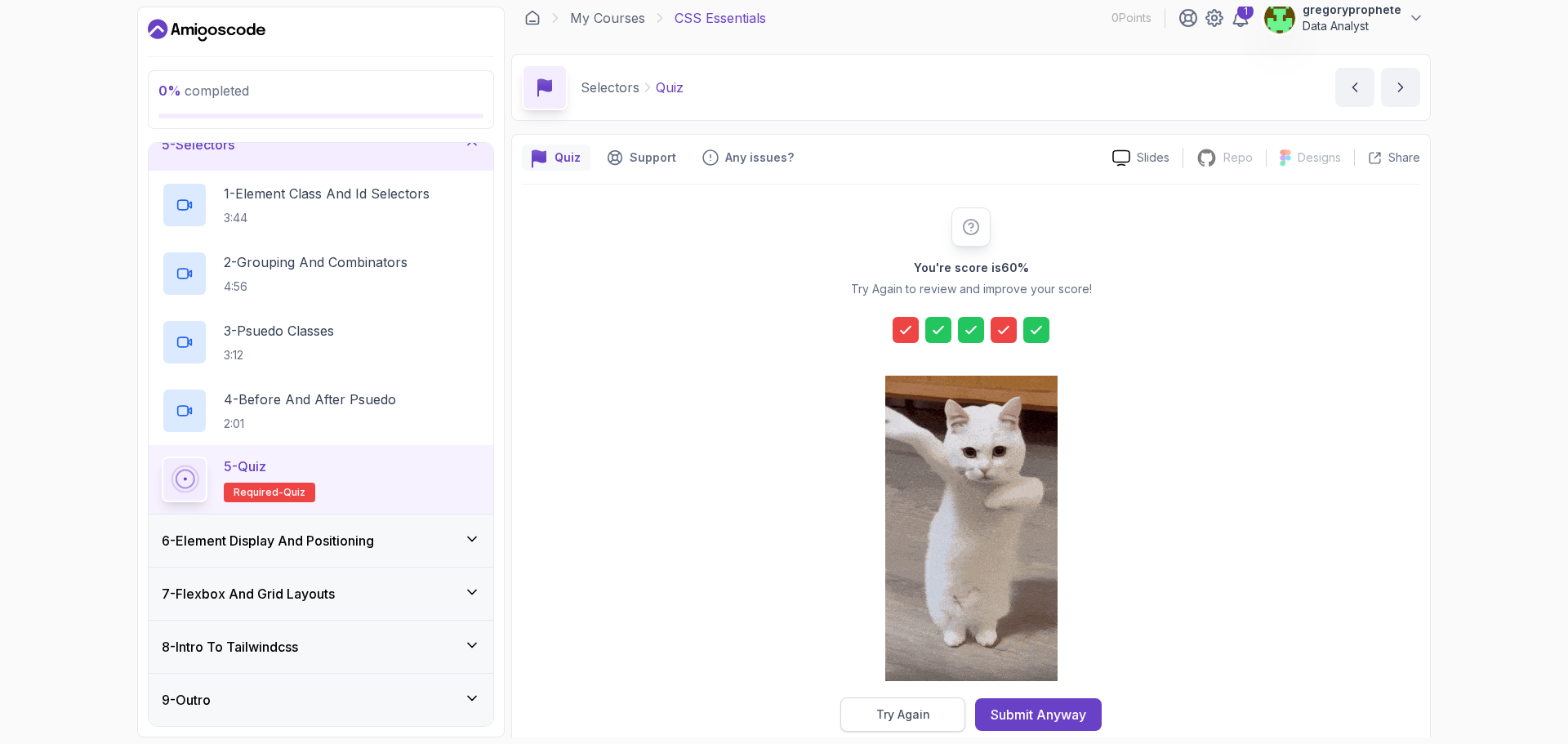
click at [890, 705] on button "Try Again" at bounding box center [902, 713] width 125 height 34
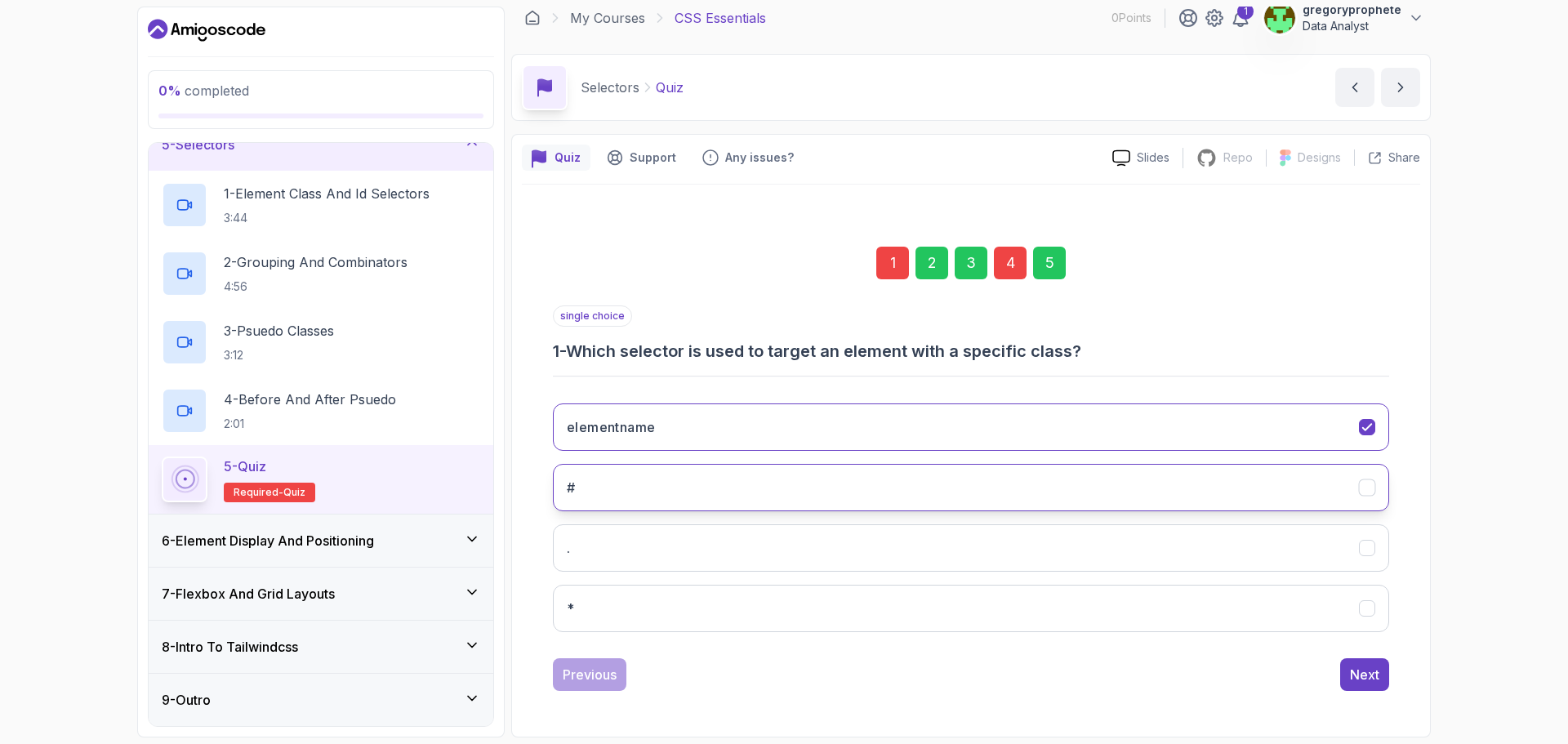
click at [685, 492] on button "#" at bounding box center [971, 488] width 836 height 47
click at [1371, 663] on button "Next" at bounding box center [1365, 673] width 49 height 32
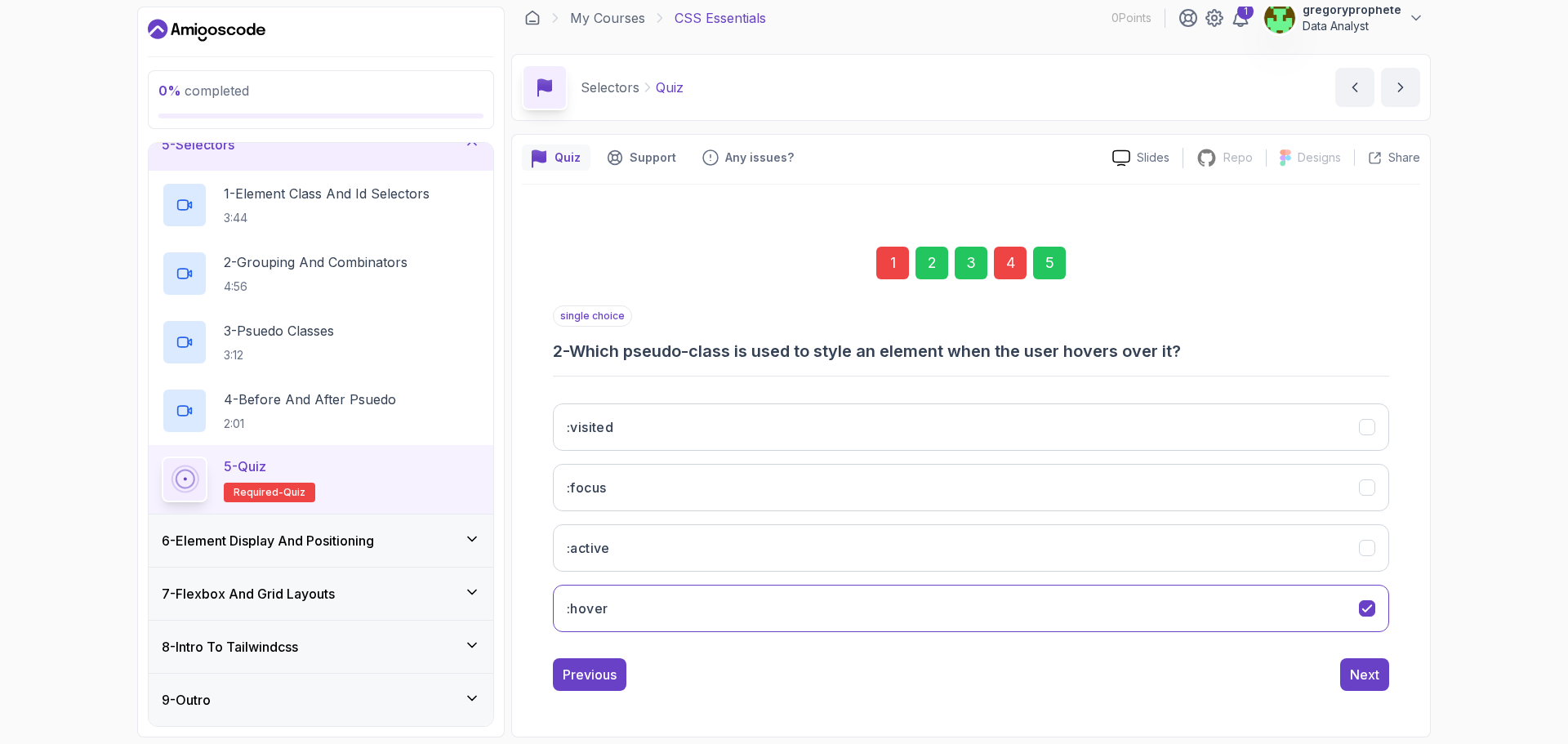
click at [1040, 269] on div "5" at bounding box center [1049, 263] width 32 height 32
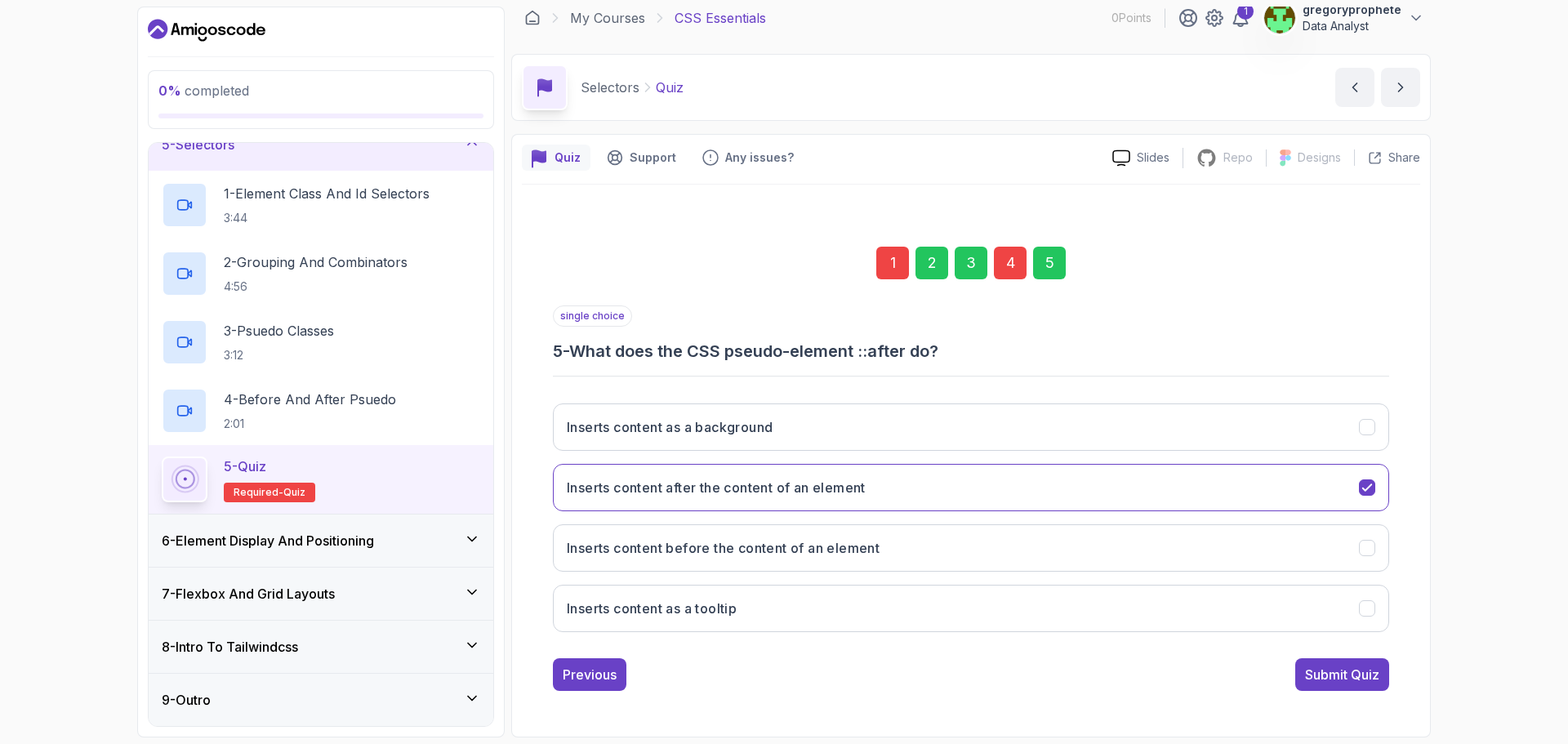
click at [1327, 676] on div "Submit Quiz" at bounding box center [1342, 674] width 74 height 19
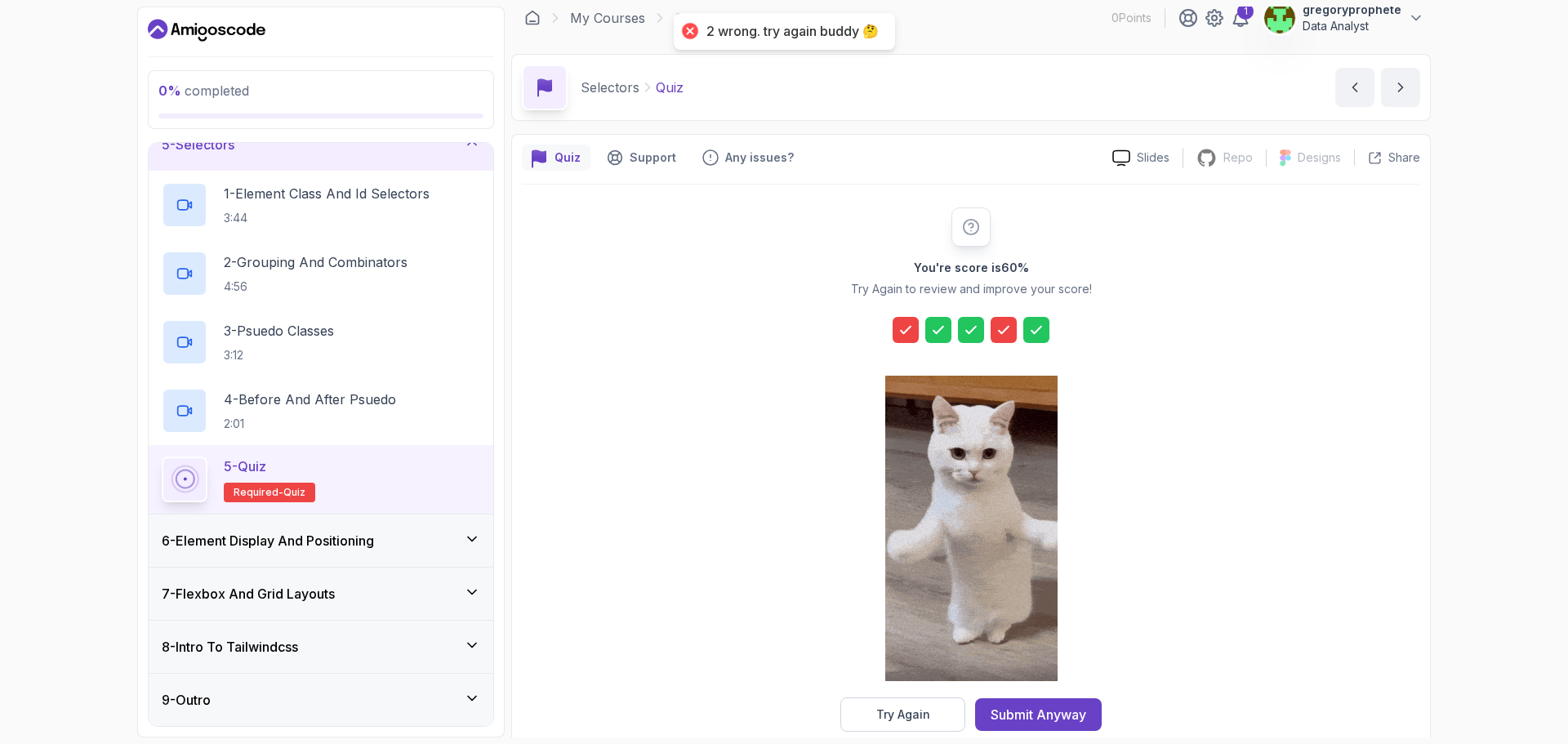
click at [905, 326] on icon at bounding box center [906, 330] width 17 height 17
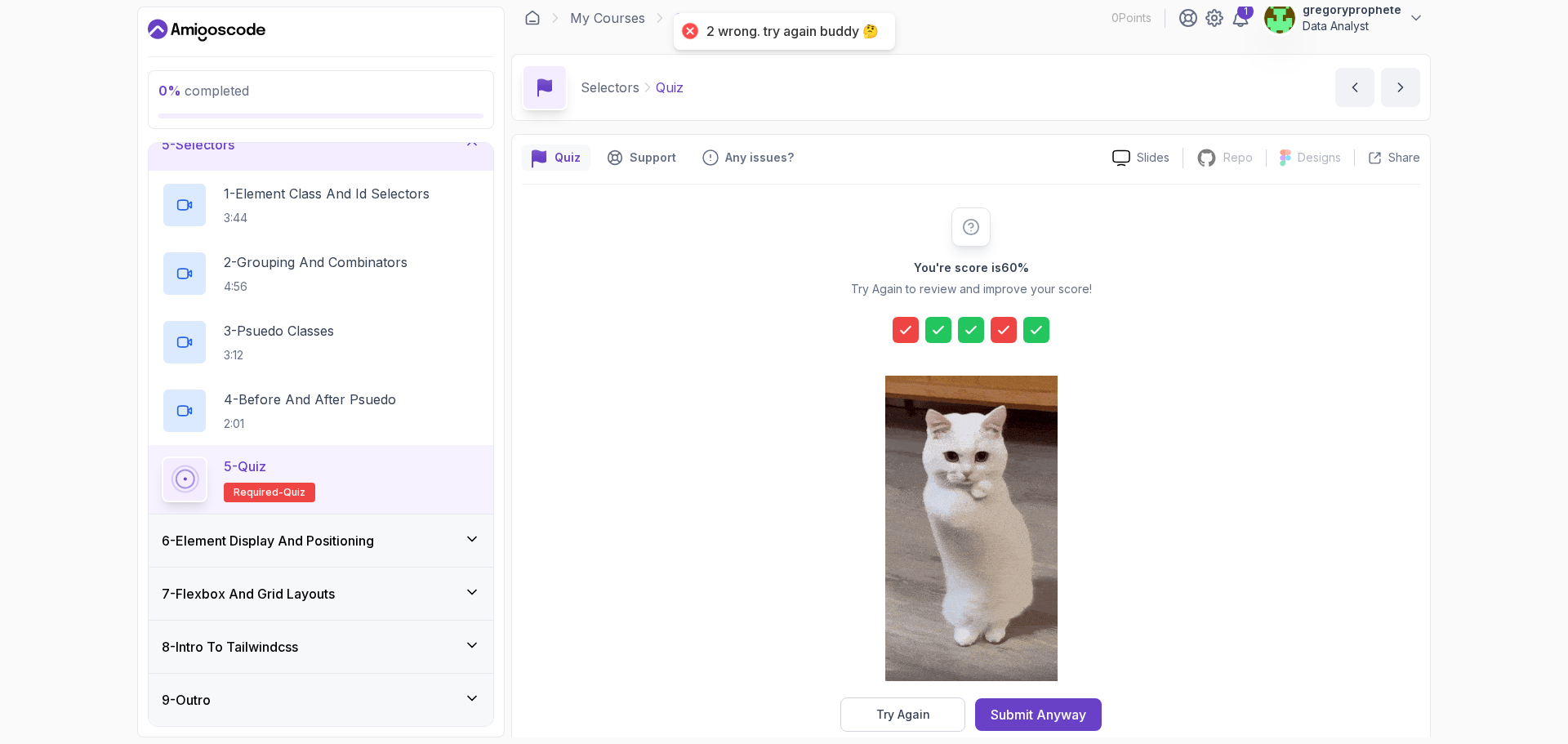
click at [905, 326] on icon at bounding box center [906, 330] width 17 height 17
click at [898, 703] on button "Try Again" at bounding box center [902, 713] width 125 height 34
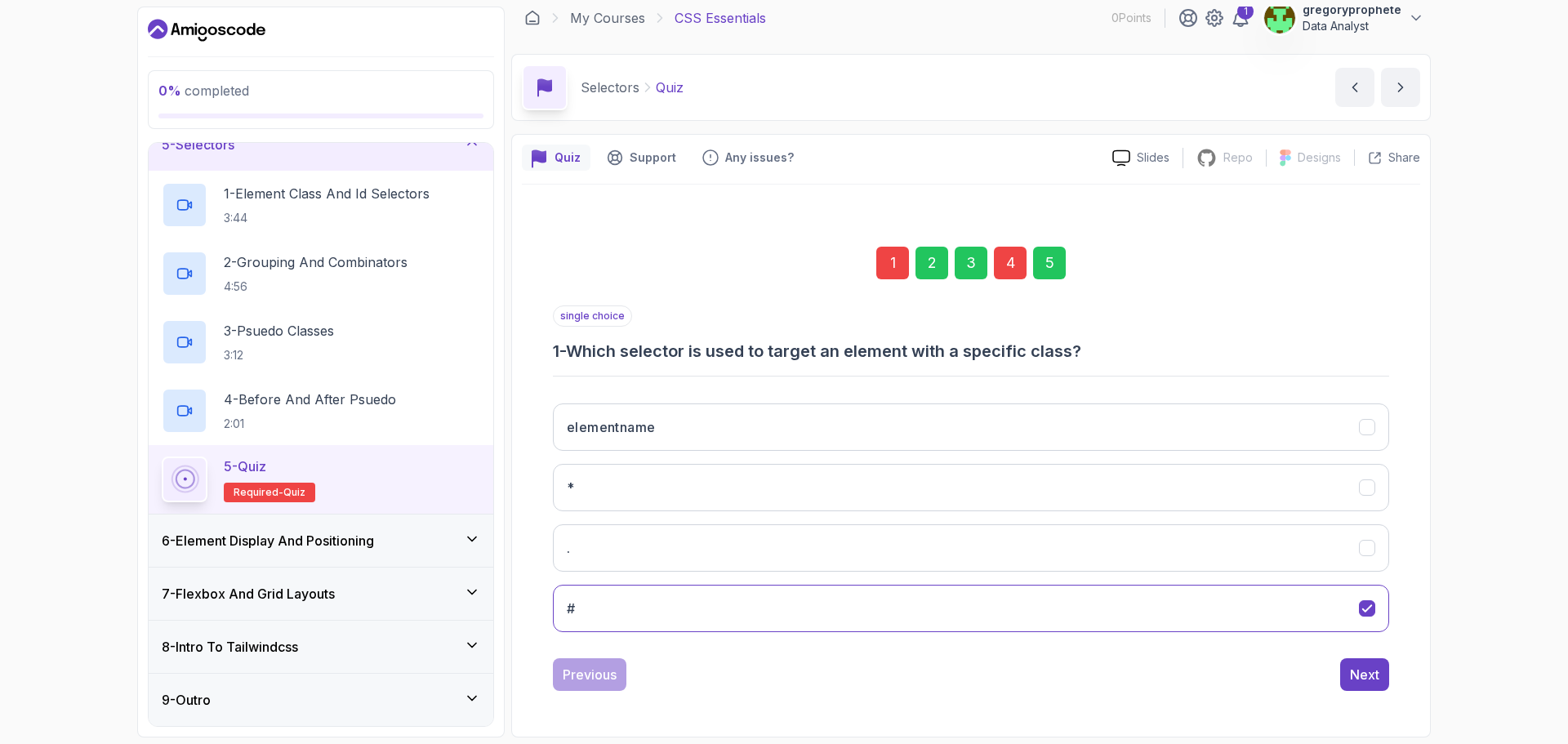
click at [894, 273] on div "1" at bounding box center [892, 263] width 32 height 32
click at [894, 253] on div "1" at bounding box center [892, 263] width 32 height 32
click at [661, 562] on button "." at bounding box center [971, 548] width 836 height 47
click at [681, 611] on button "#" at bounding box center [971, 608] width 836 height 47
click at [708, 478] on button "*" at bounding box center [971, 488] width 836 height 47
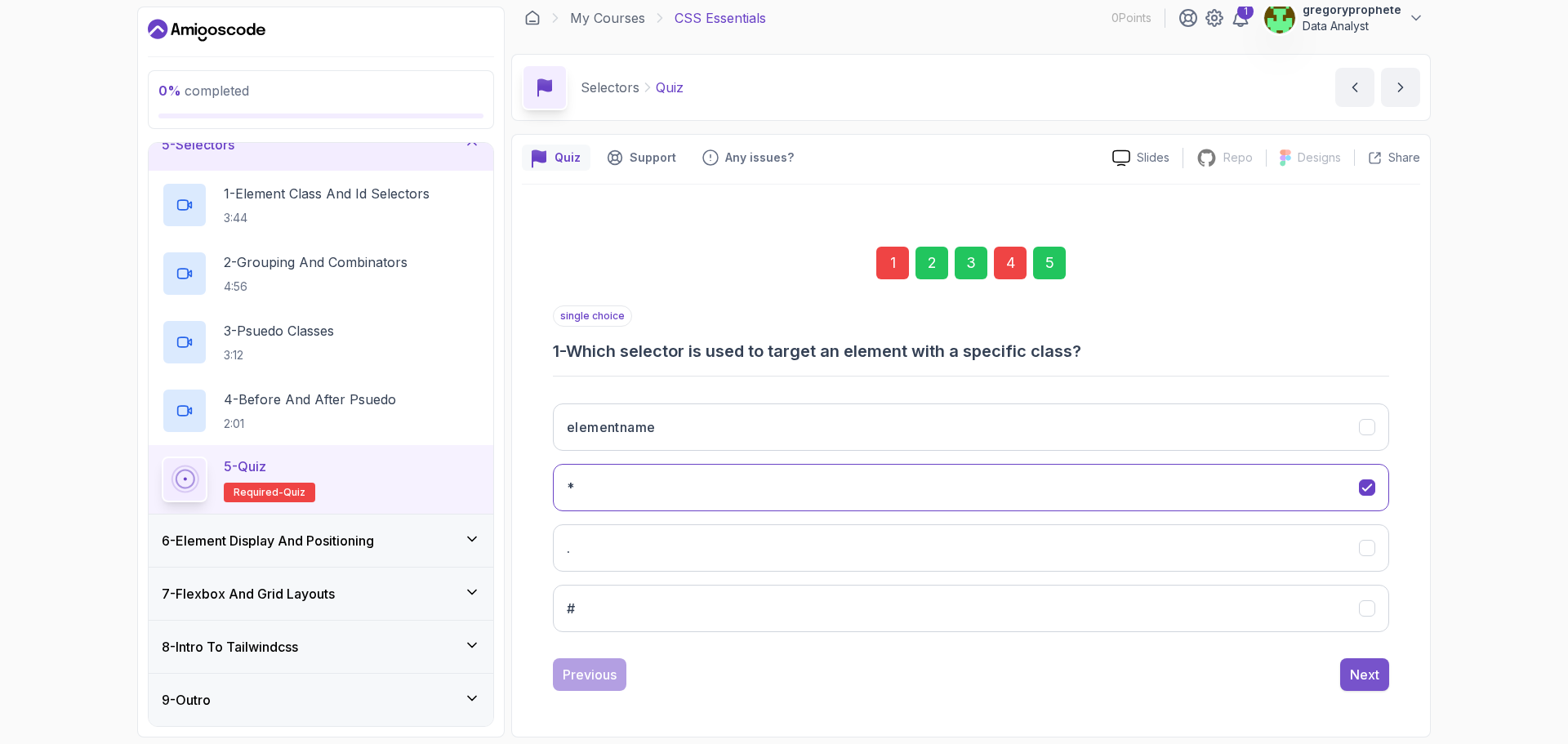
click at [1359, 672] on div "Next" at bounding box center [1365, 674] width 30 height 19
click at [1064, 263] on div "5" at bounding box center [1049, 263] width 32 height 32
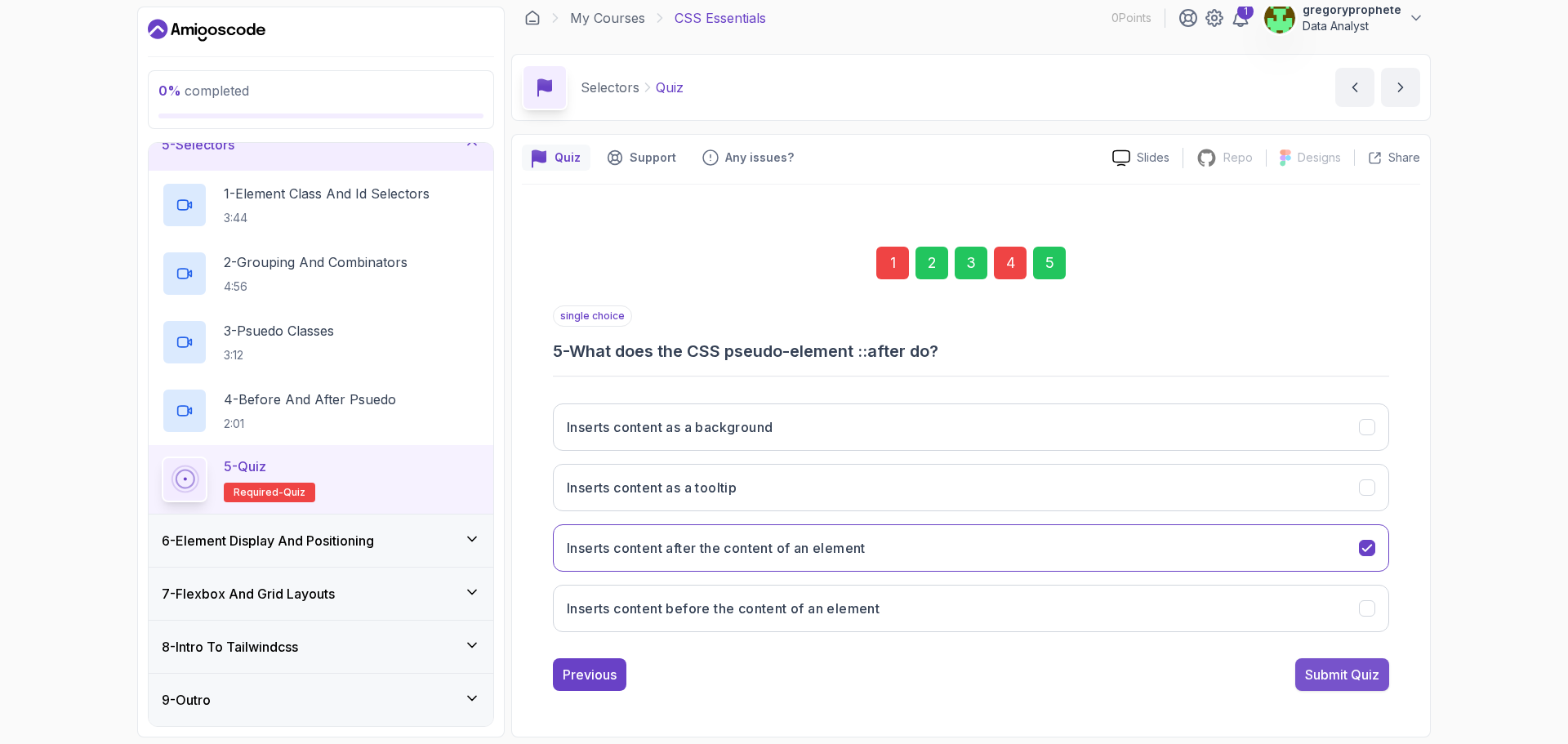
click at [1354, 669] on div "Submit Quiz" at bounding box center [1342, 674] width 74 height 19
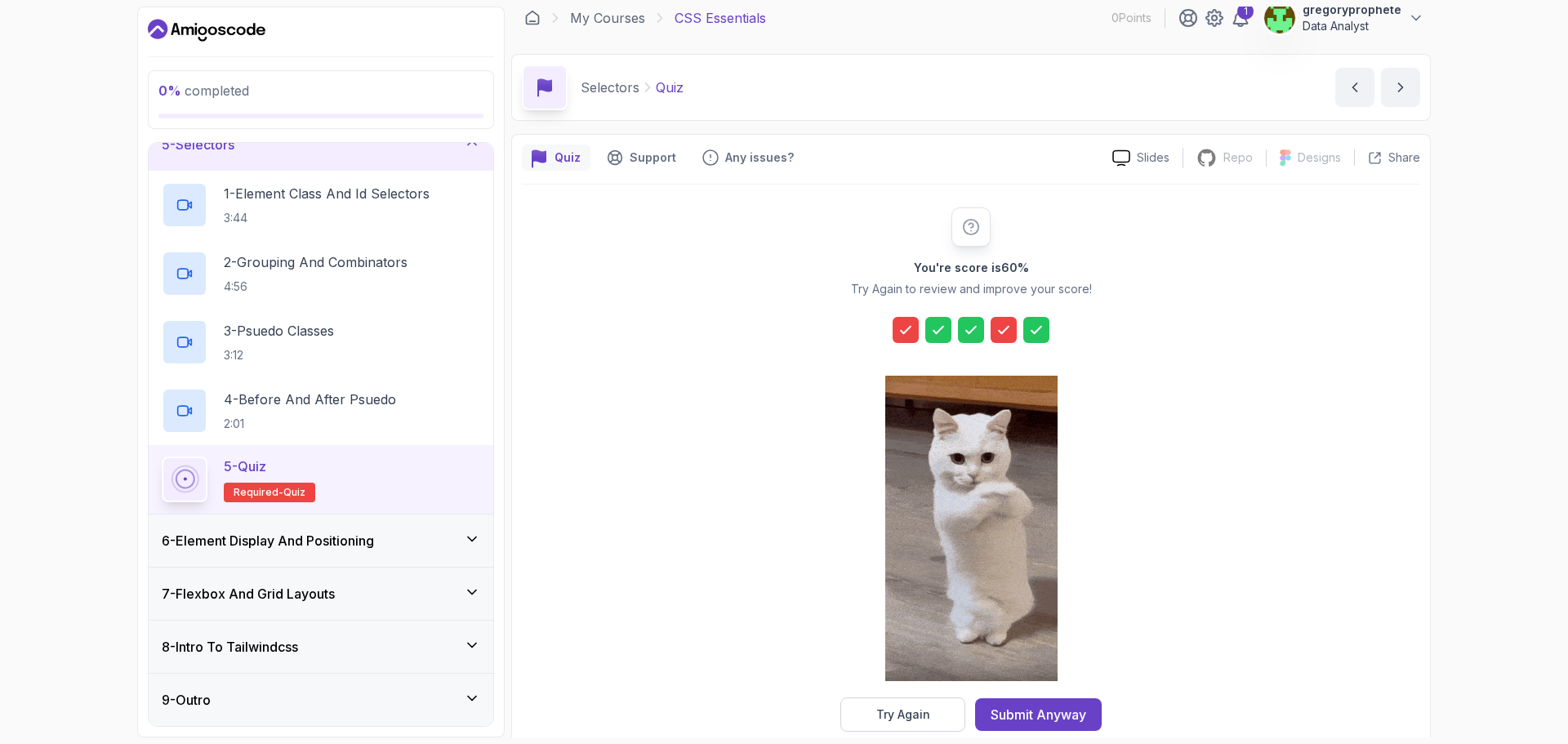
click at [910, 325] on icon at bounding box center [906, 330] width 17 height 17
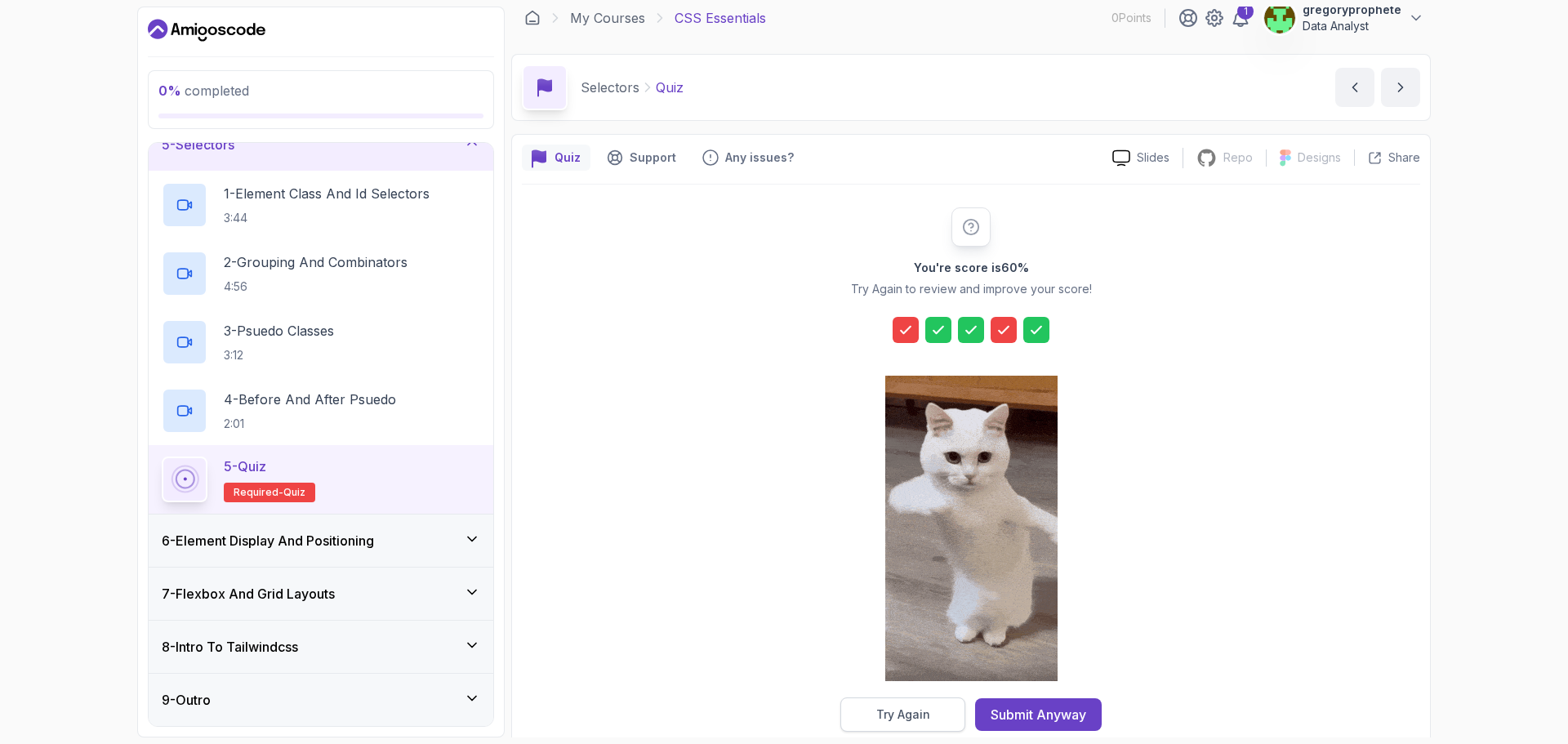
click at [921, 717] on div "Try Again" at bounding box center [903, 714] width 54 height 17
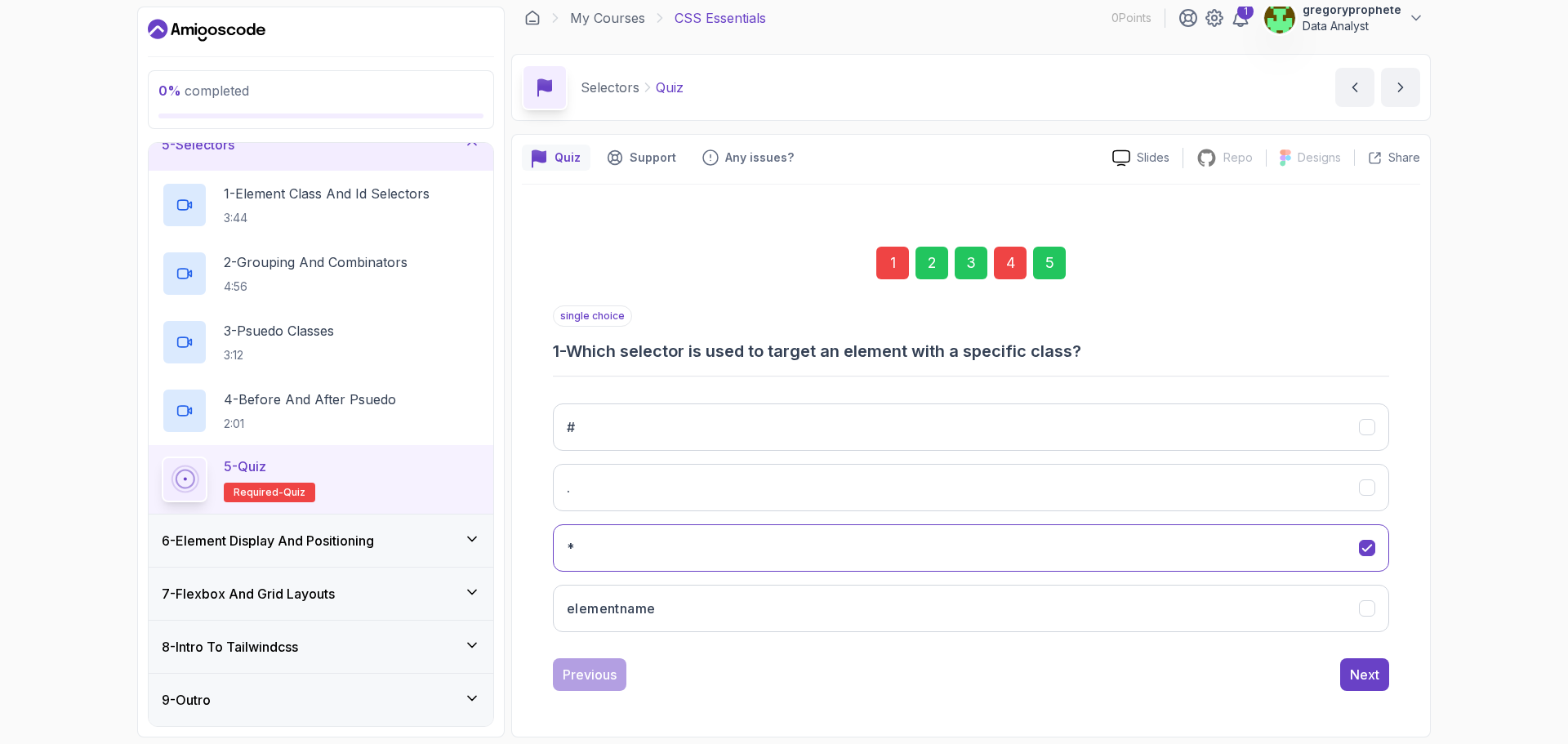
click at [889, 259] on div "1" at bounding box center [892, 263] width 32 height 32
click at [618, 482] on button "." at bounding box center [971, 488] width 836 height 47
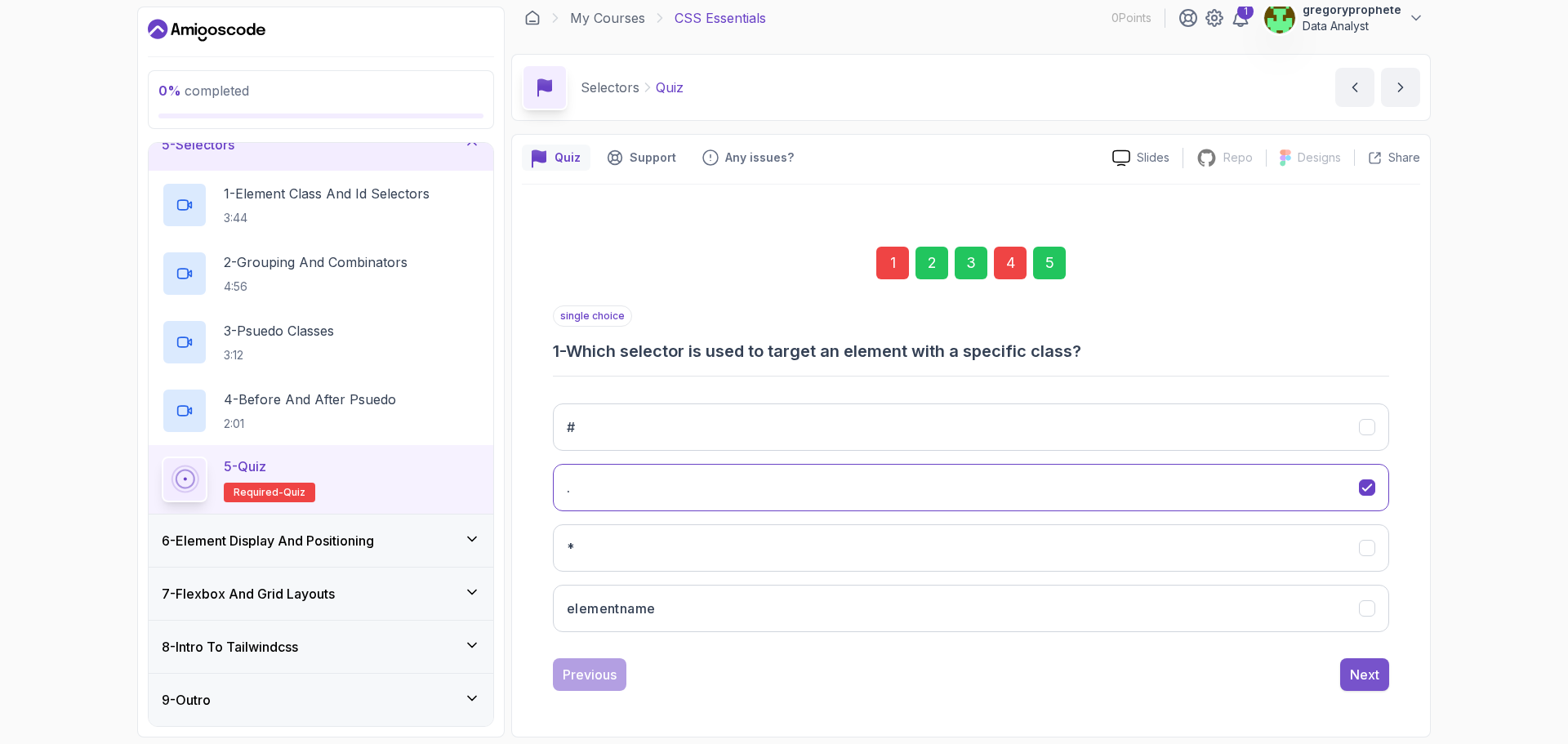
click at [1374, 680] on div "Next" at bounding box center [1365, 674] width 30 height 19
click at [1373, 681] on div "Next" at bounding box center [1365, 674] width 30 height 19
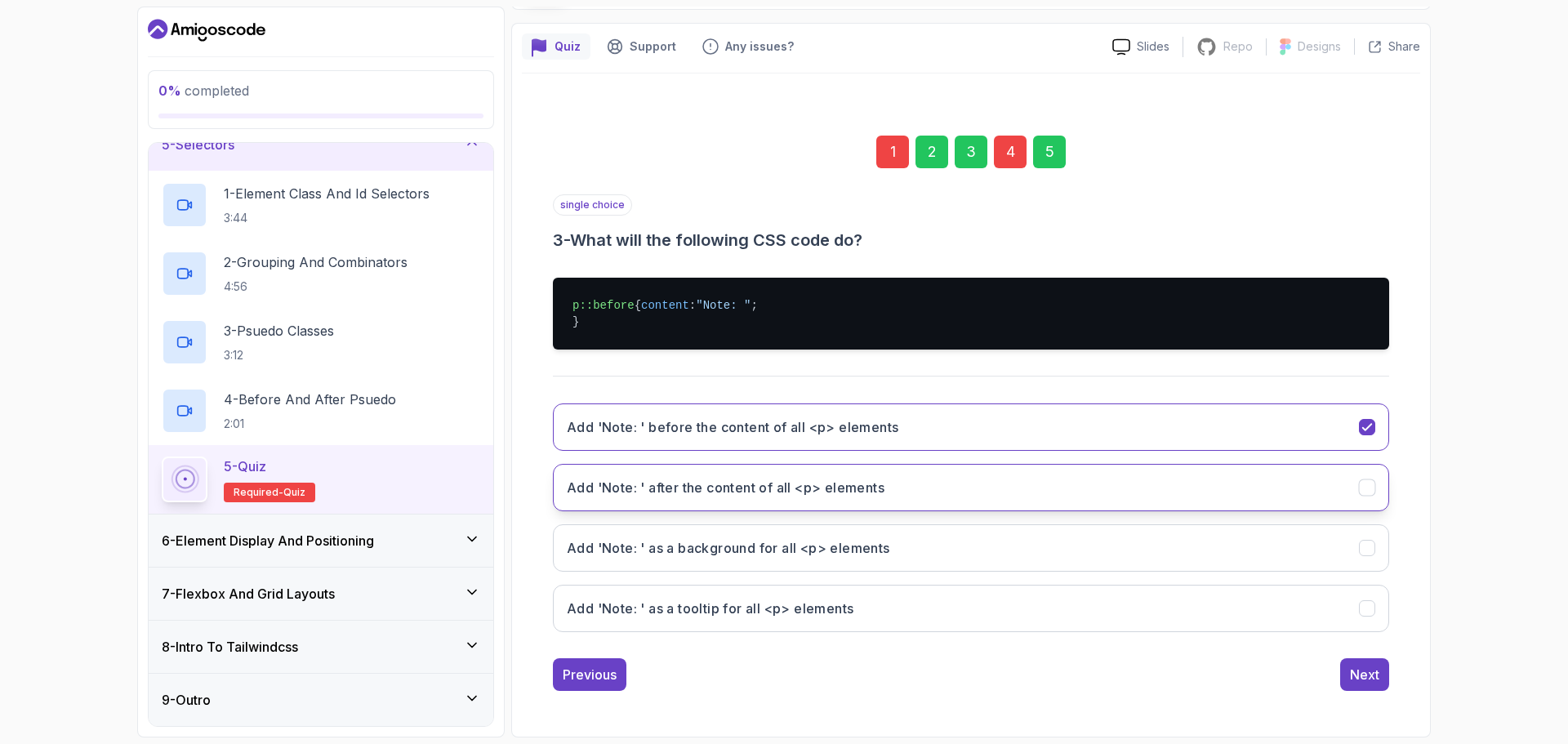
scroll to position [139, 0]
click at [1382, 674] on button "Next" at bounding box center [1365, 673] width 49 height 32
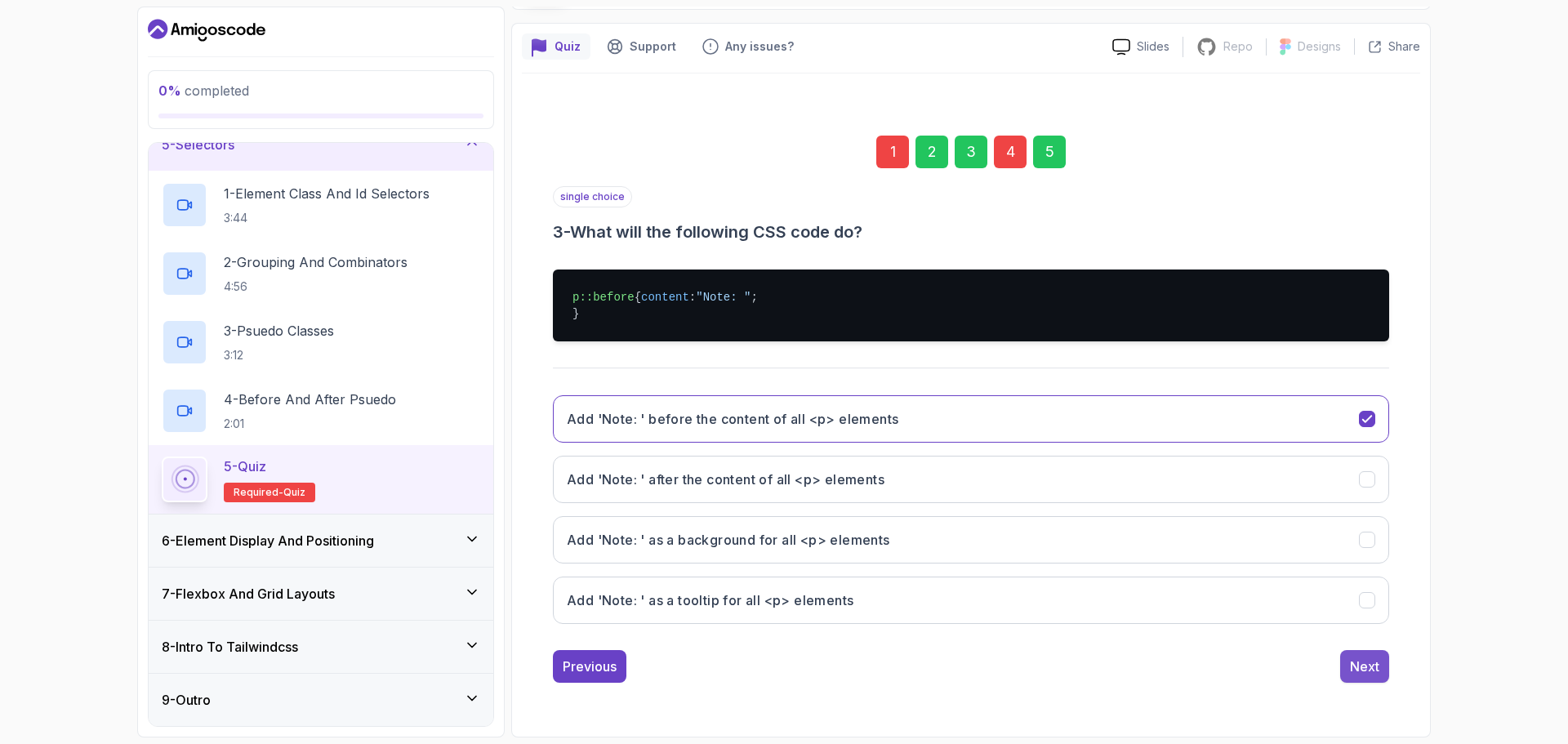
scroll to position [11, 0]
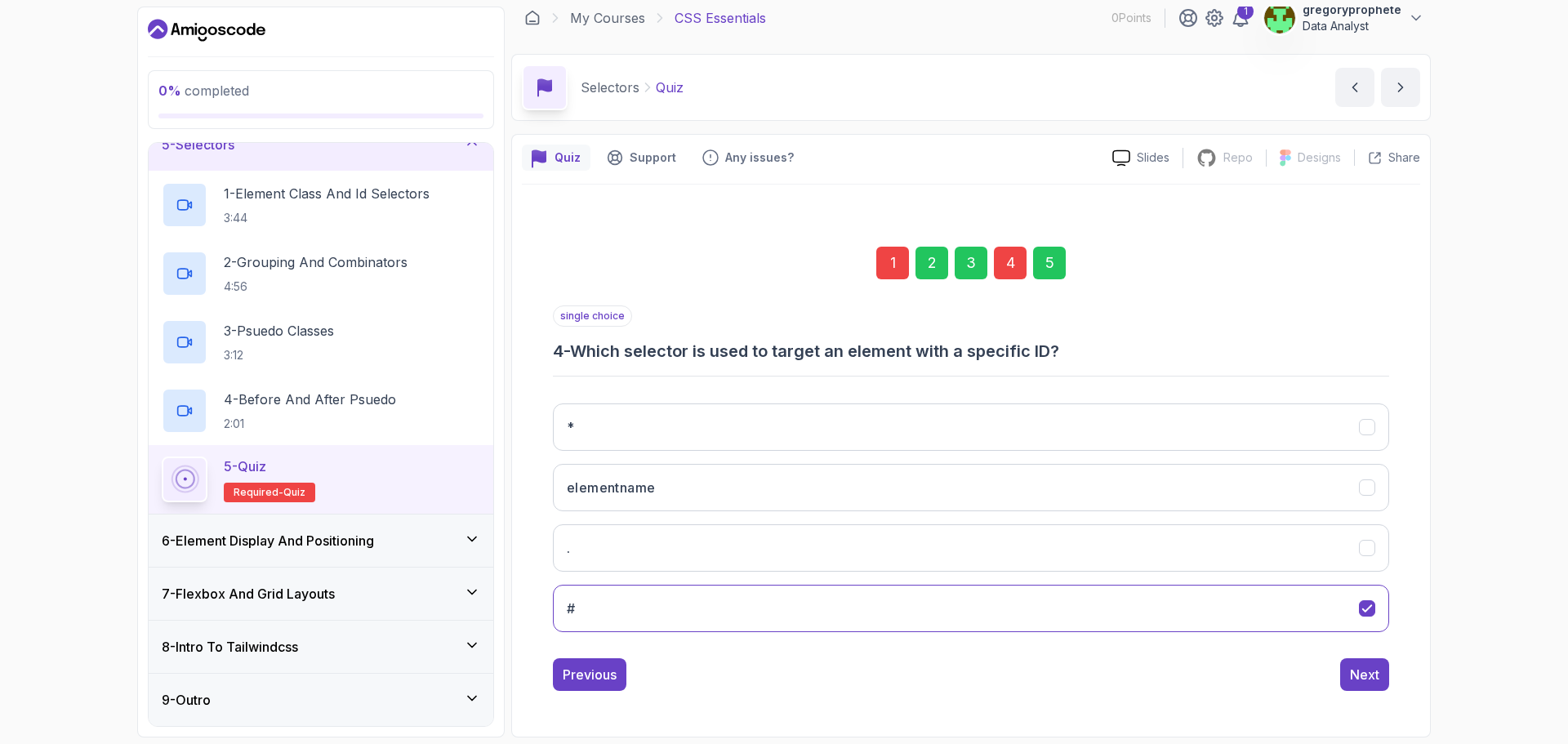
click at [1030, 268] on div "1 2 3 4 5" at bounding box center [971, 263] width 836 height 85
click at [1042, 266] on div "5" at bounding box center [1049, 263] width 32 height 32
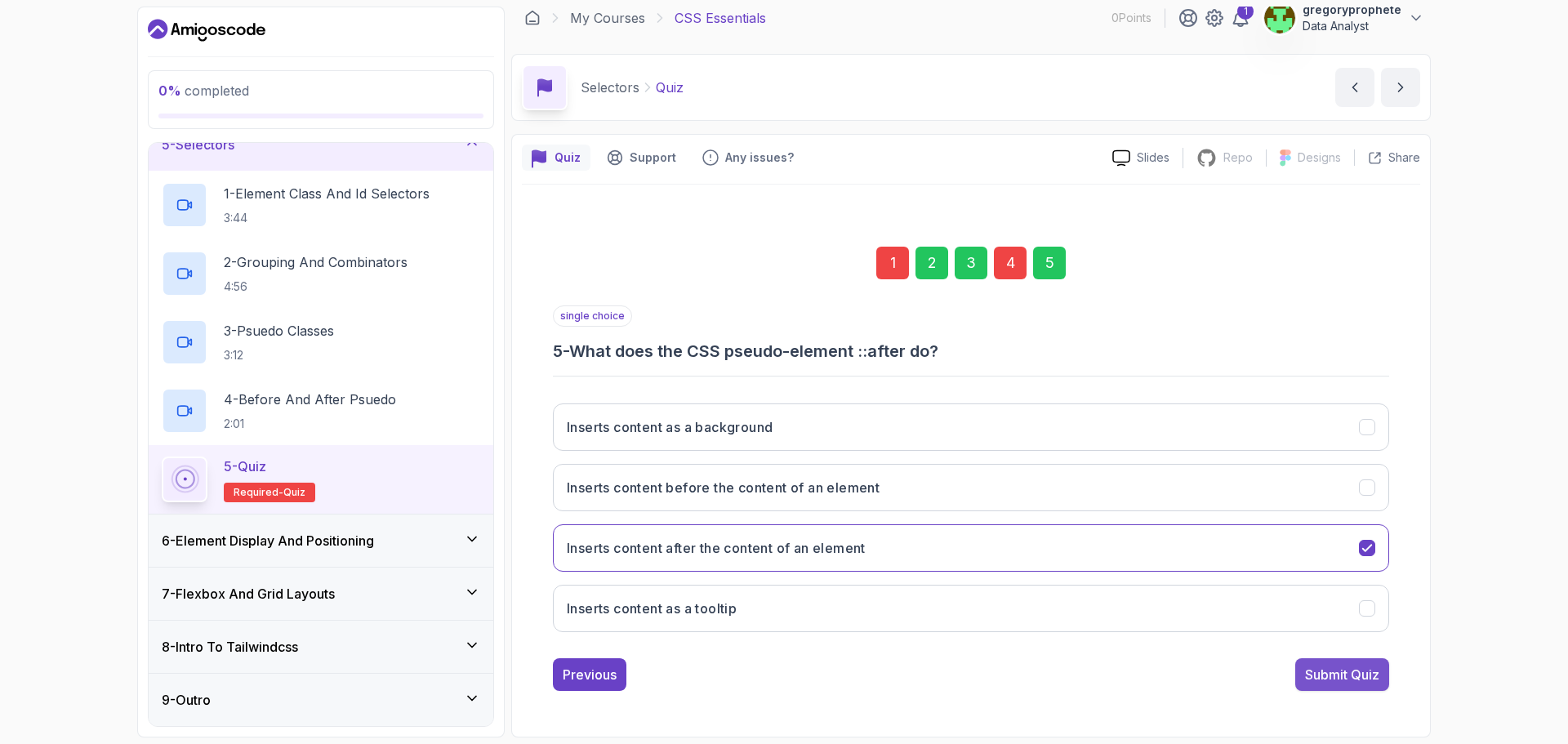
click at [1361, 666] on div "Submit Quiz" at bounding box center [1342, 674] width 74 height 19
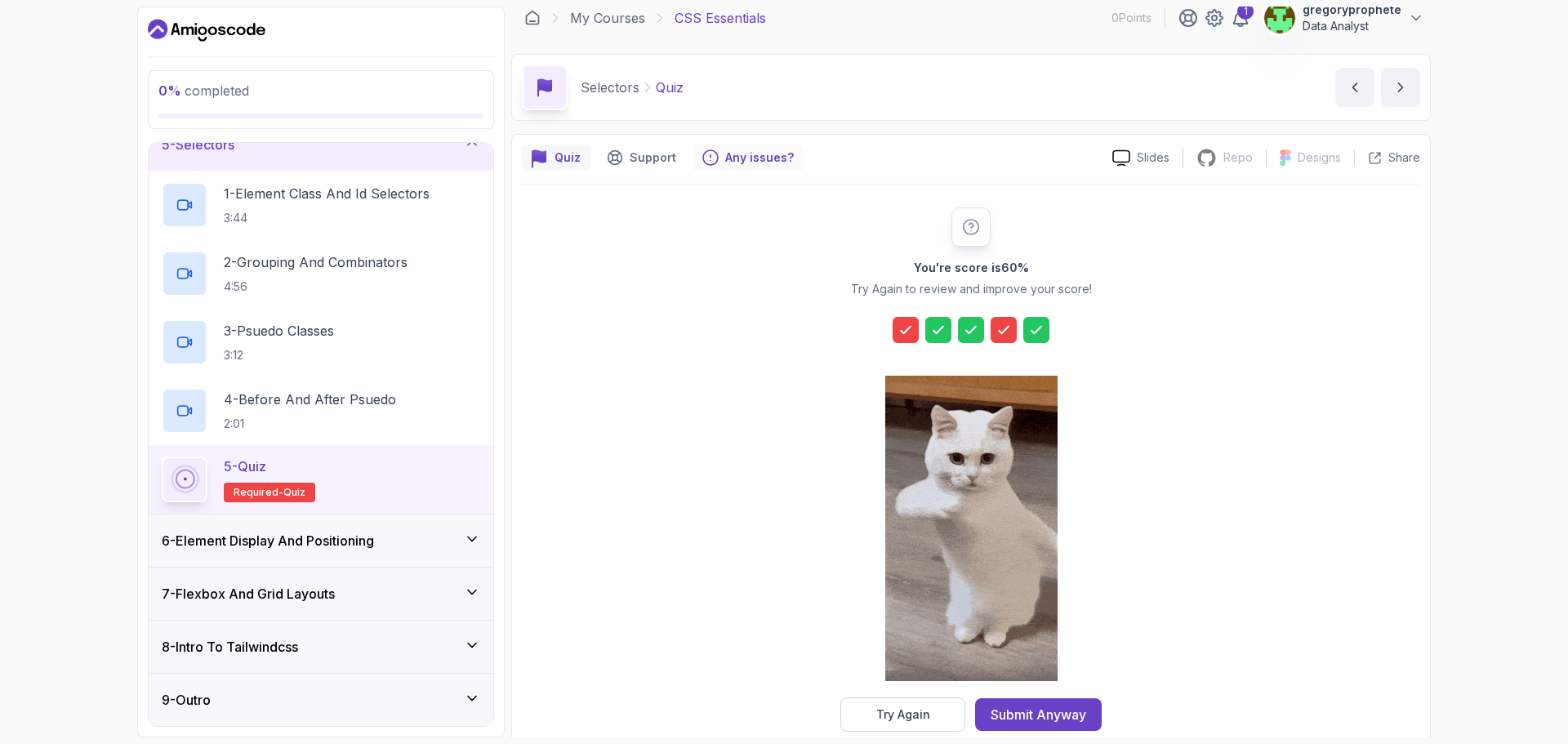
click at [745, 148] on div "Any issues?" at bounding box center [748, 158] width 111 height 26
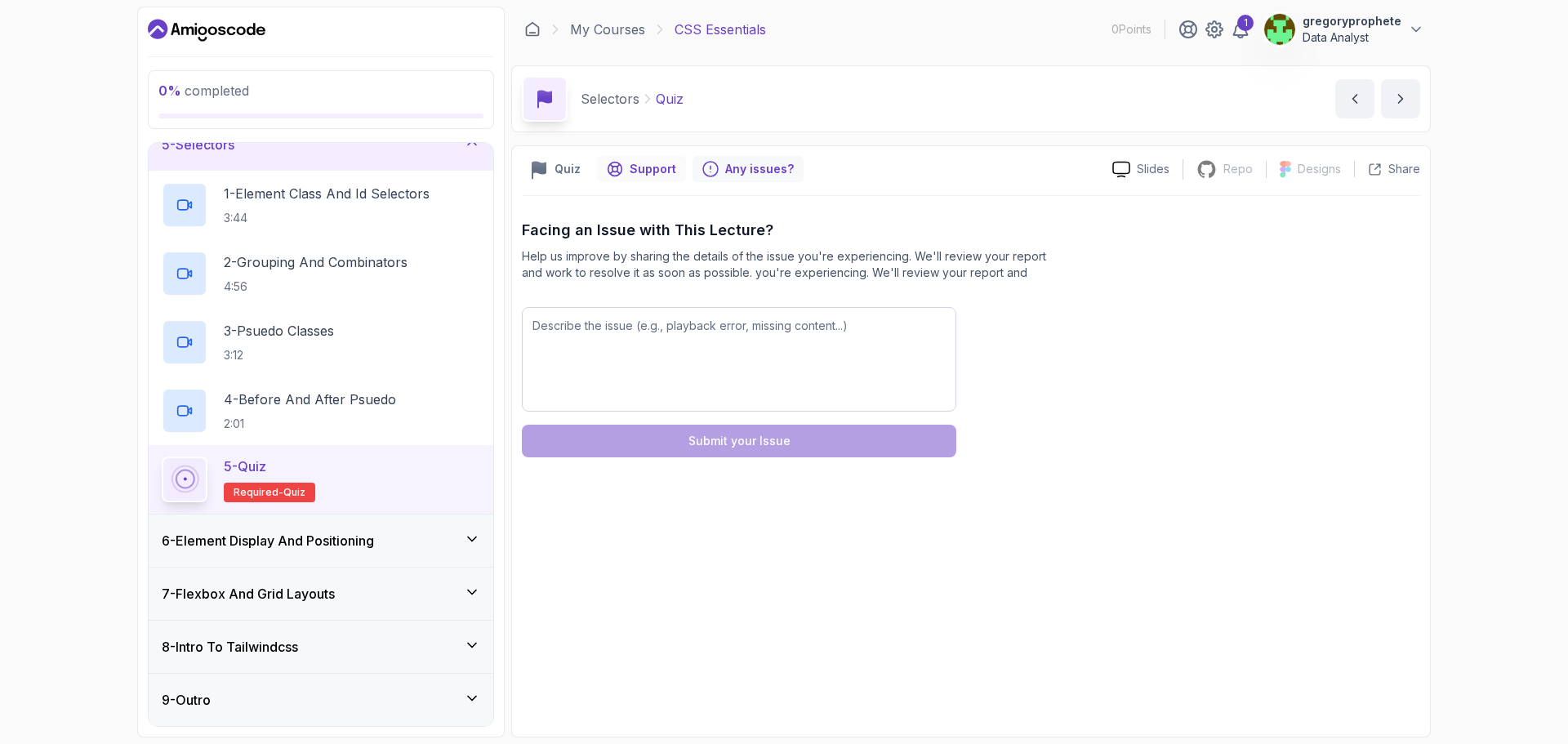
click at [643, 167] on p "Support" at bounding box center [653, 168] width 46 height 17
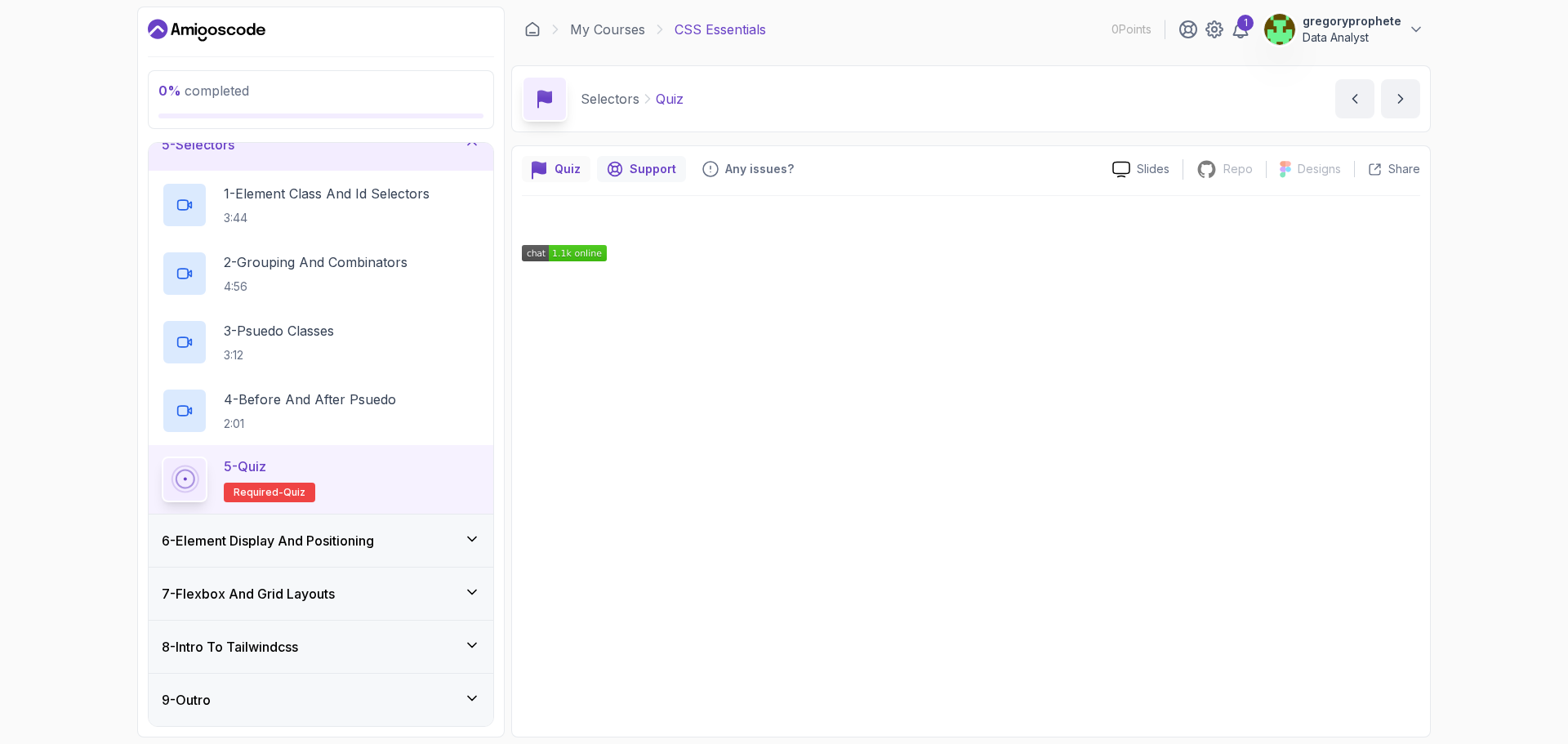
click at [567, 175] on p "Quiz" at bounding box center [567, 168] width 26 height 17
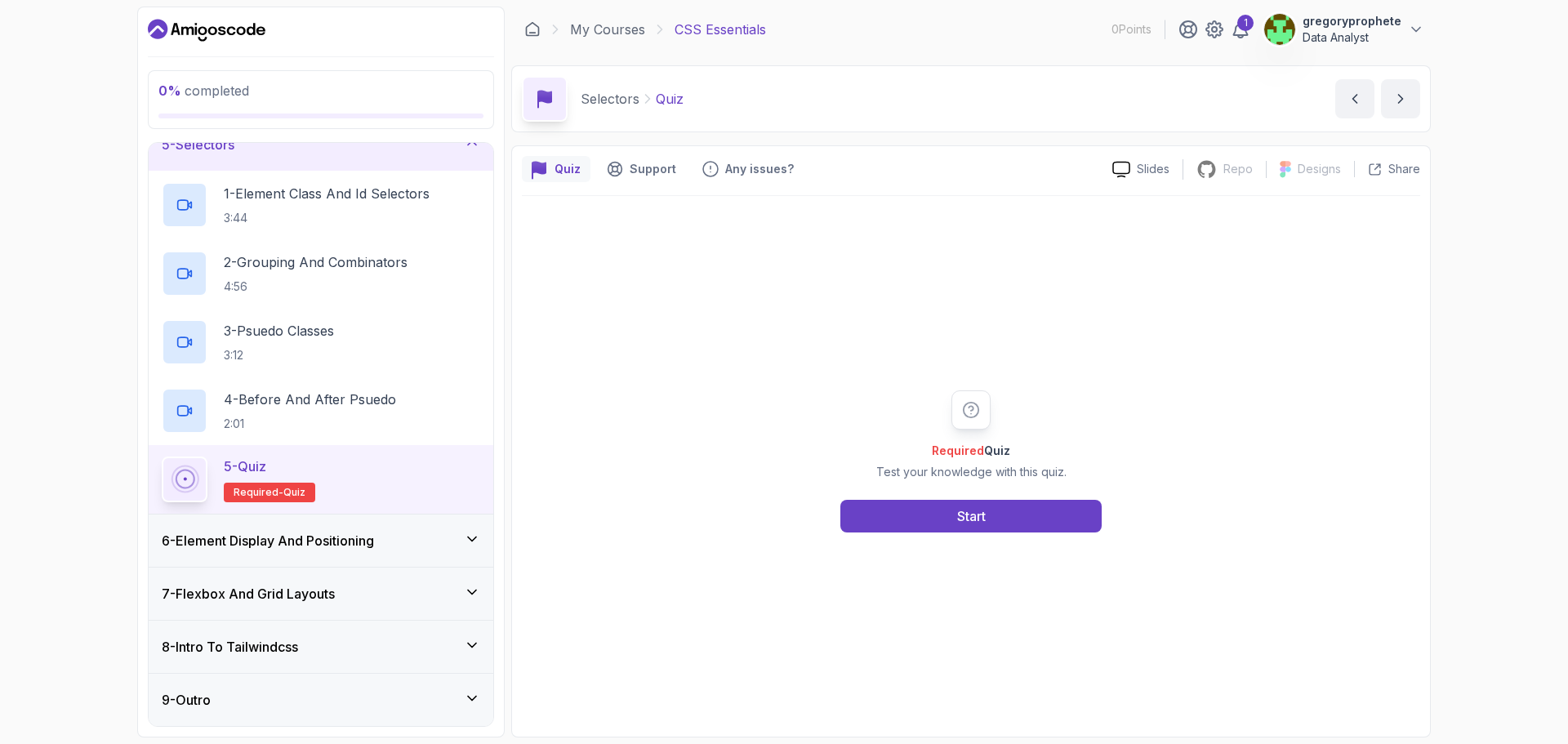
click at [391, 539] on div "6 - Element Display And Positioning" at bounding box center [320, 540] width 318 height 19
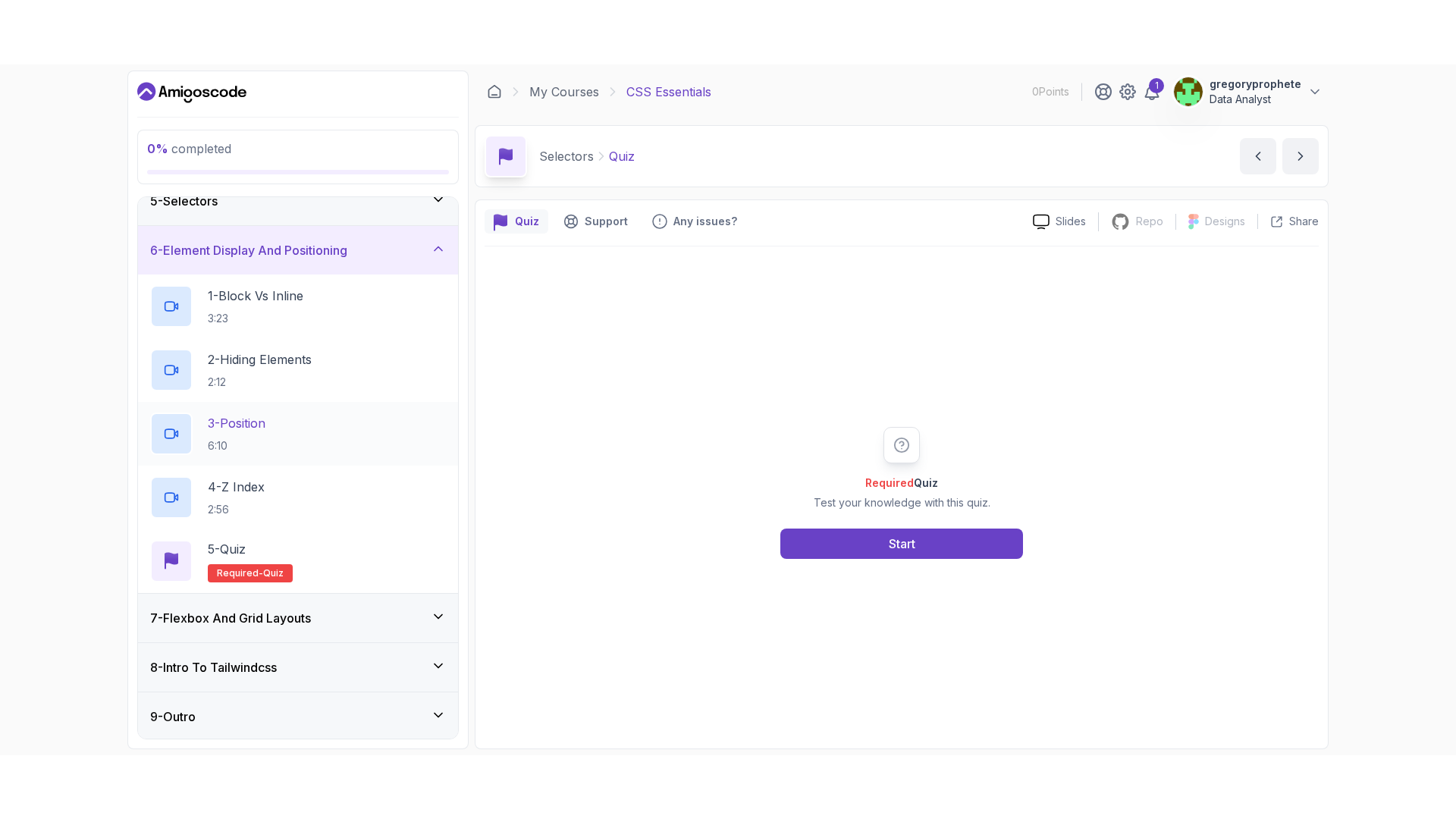
scroll to position [220, 0]
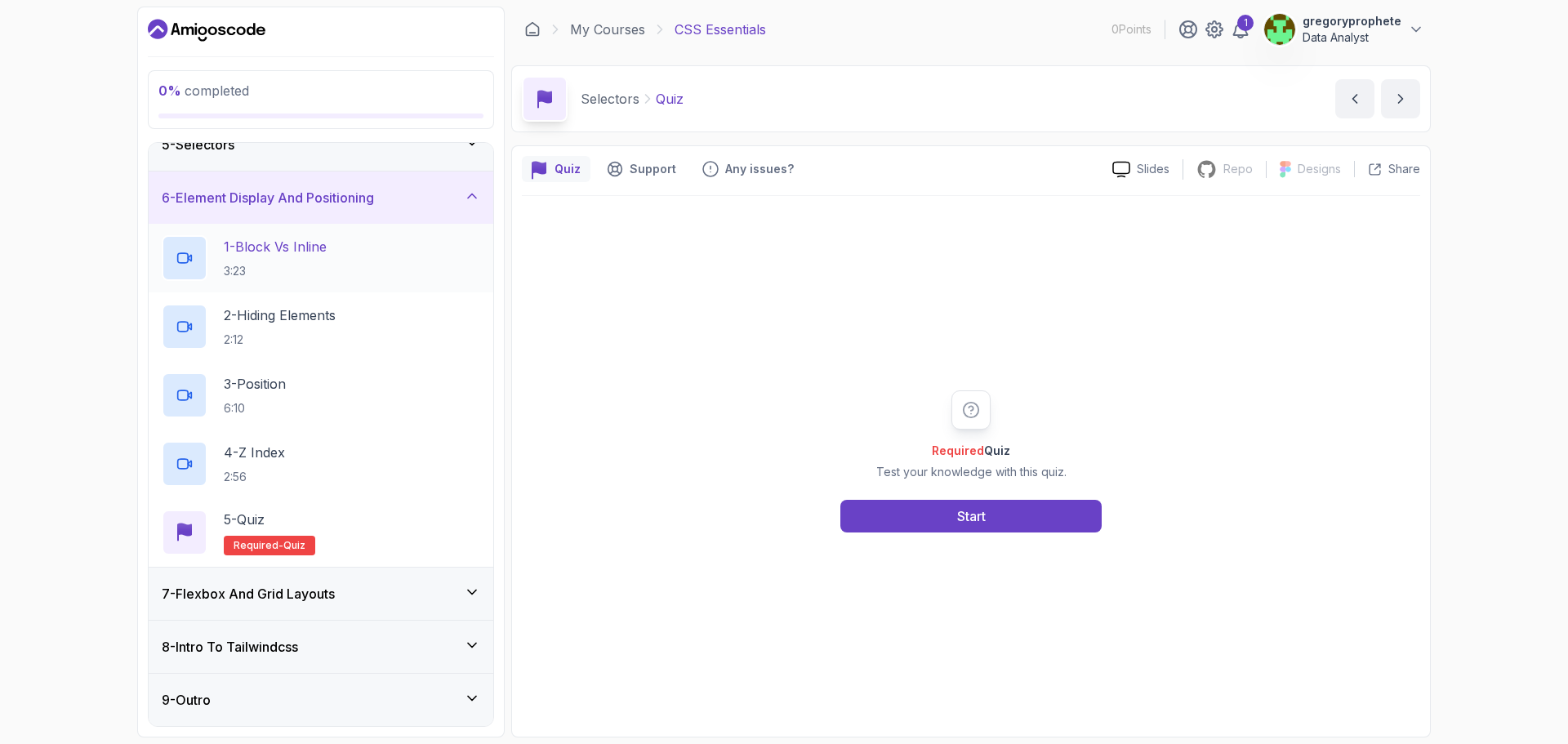
click at [332, 253] on div "1 - Block Vs Inline 3:23" at bounding box center [320, 258] width 318 height 45
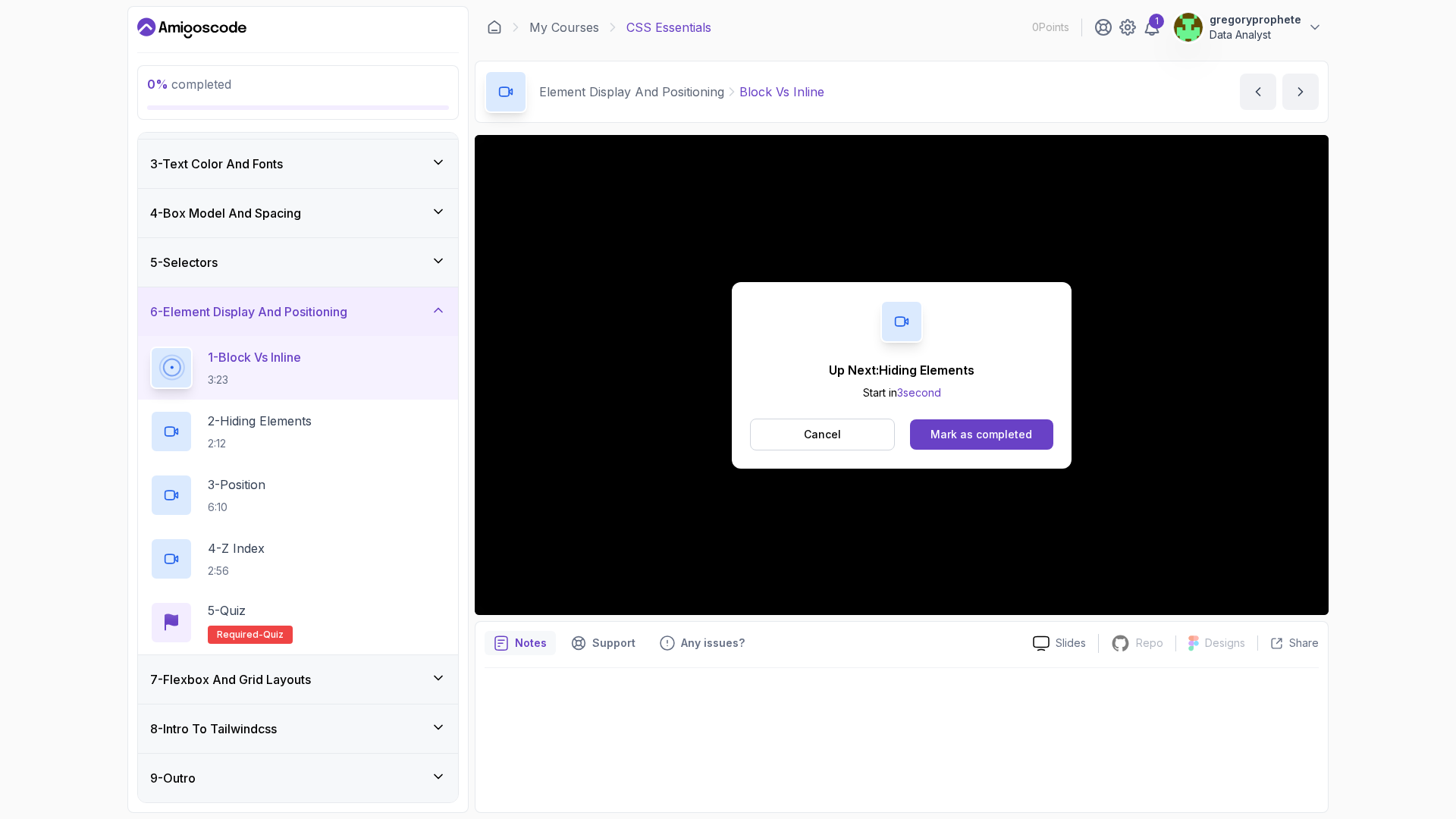
scroll to position [220, 0]
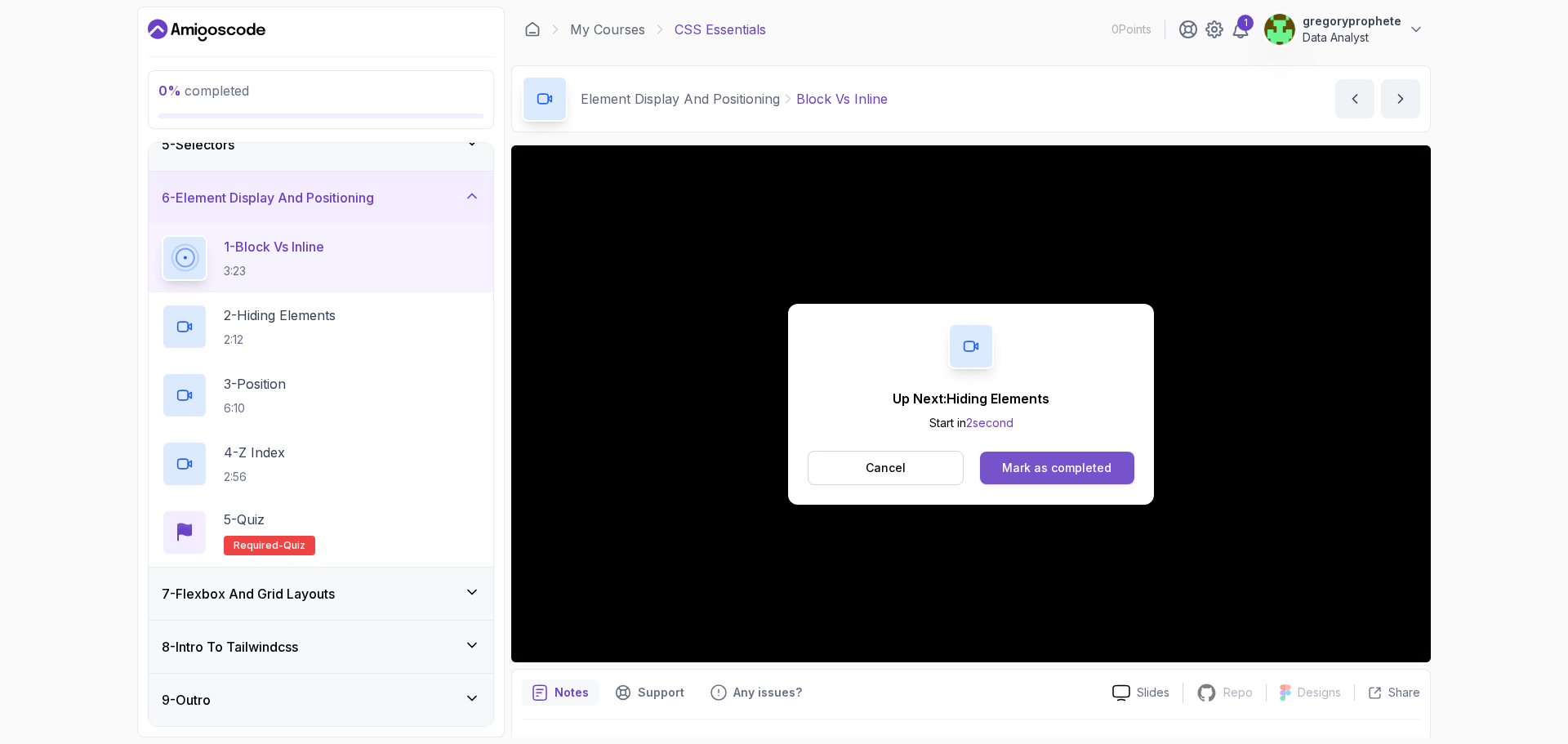
click at [1062, 468] on div "Mark as completed" at bounding box center [1056, 468] width 109 height 17
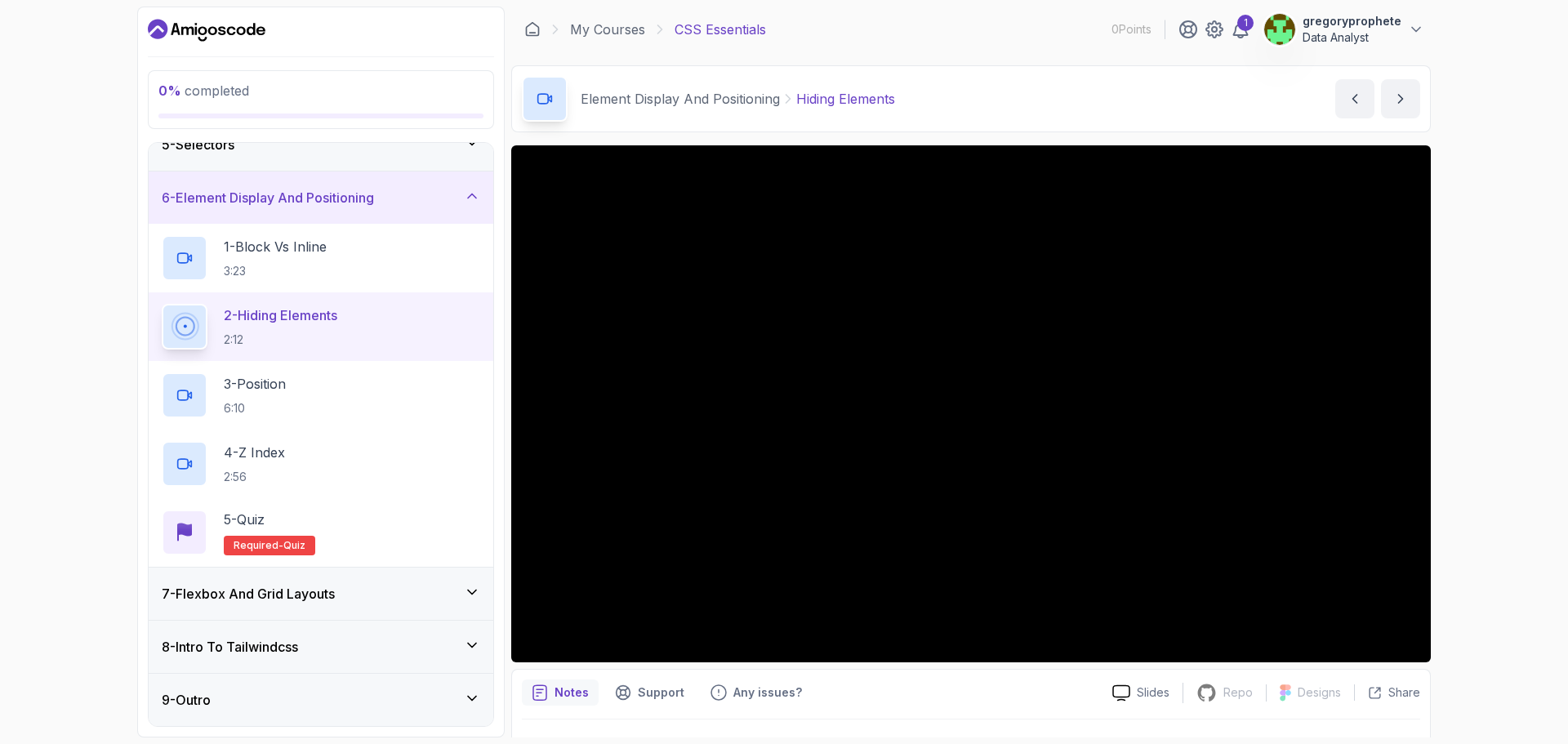
scroll to position [99, 0]
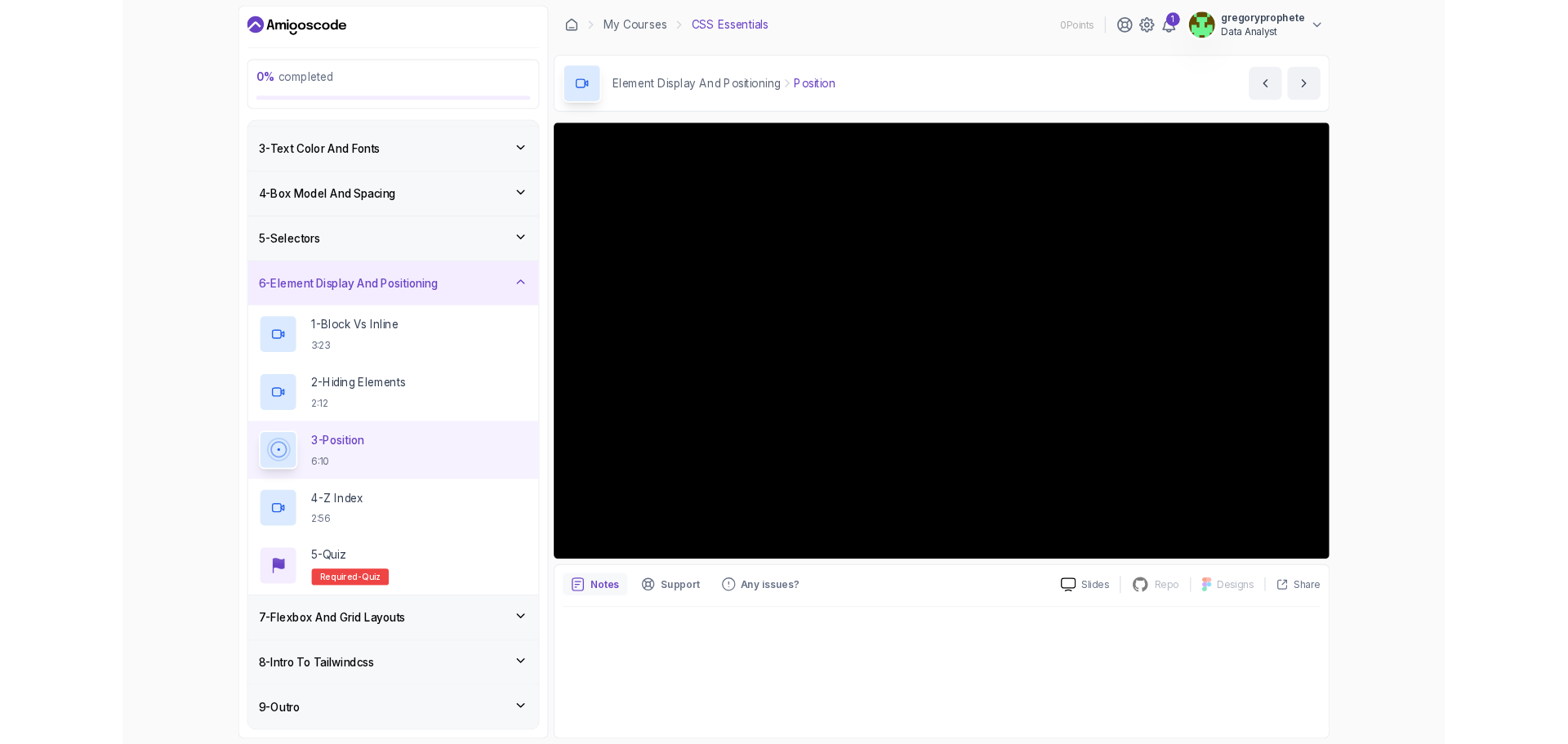
scroll to position [236, 0]
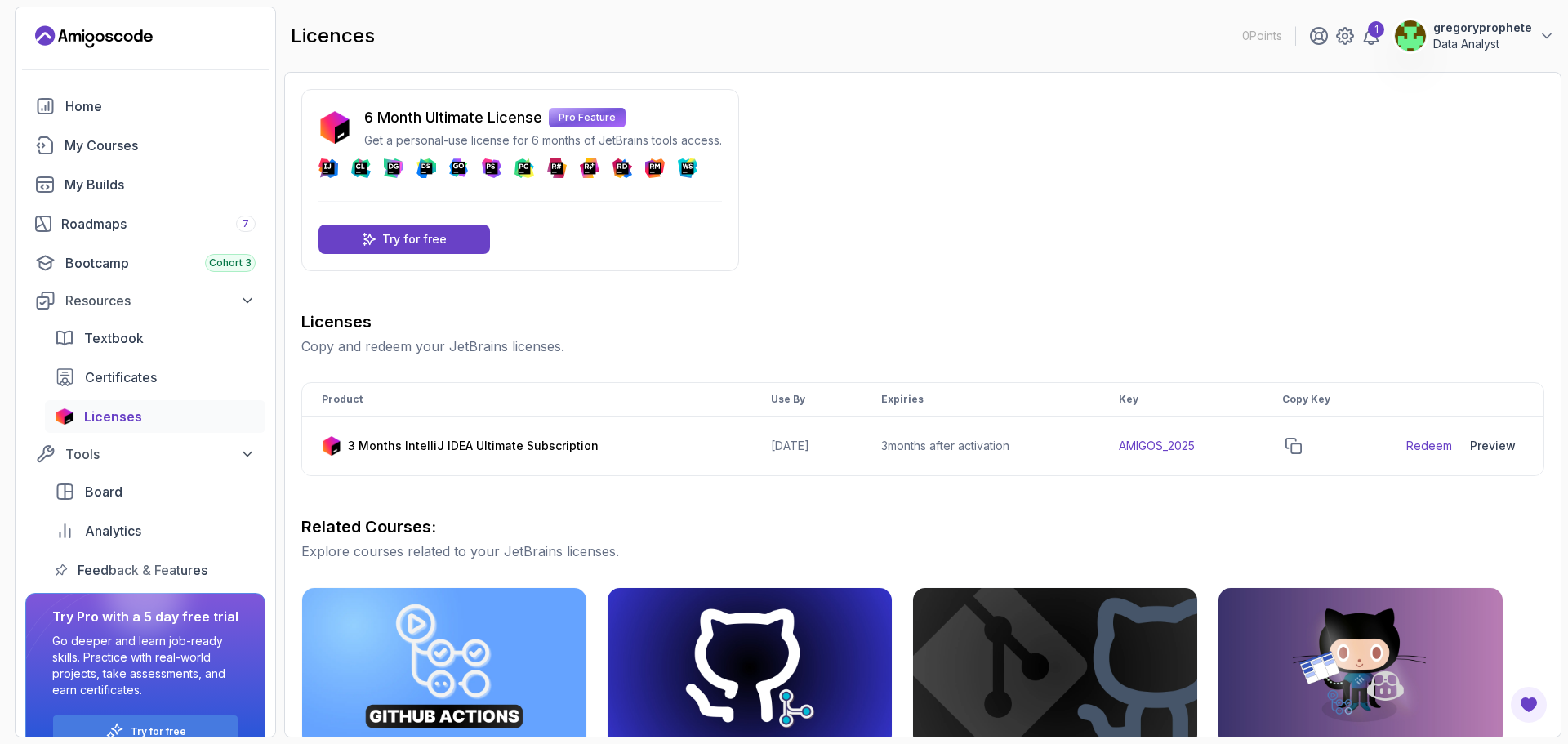
scroll to position [35, 0]
